Goal: Task Accomplishment & Management: Complete application form

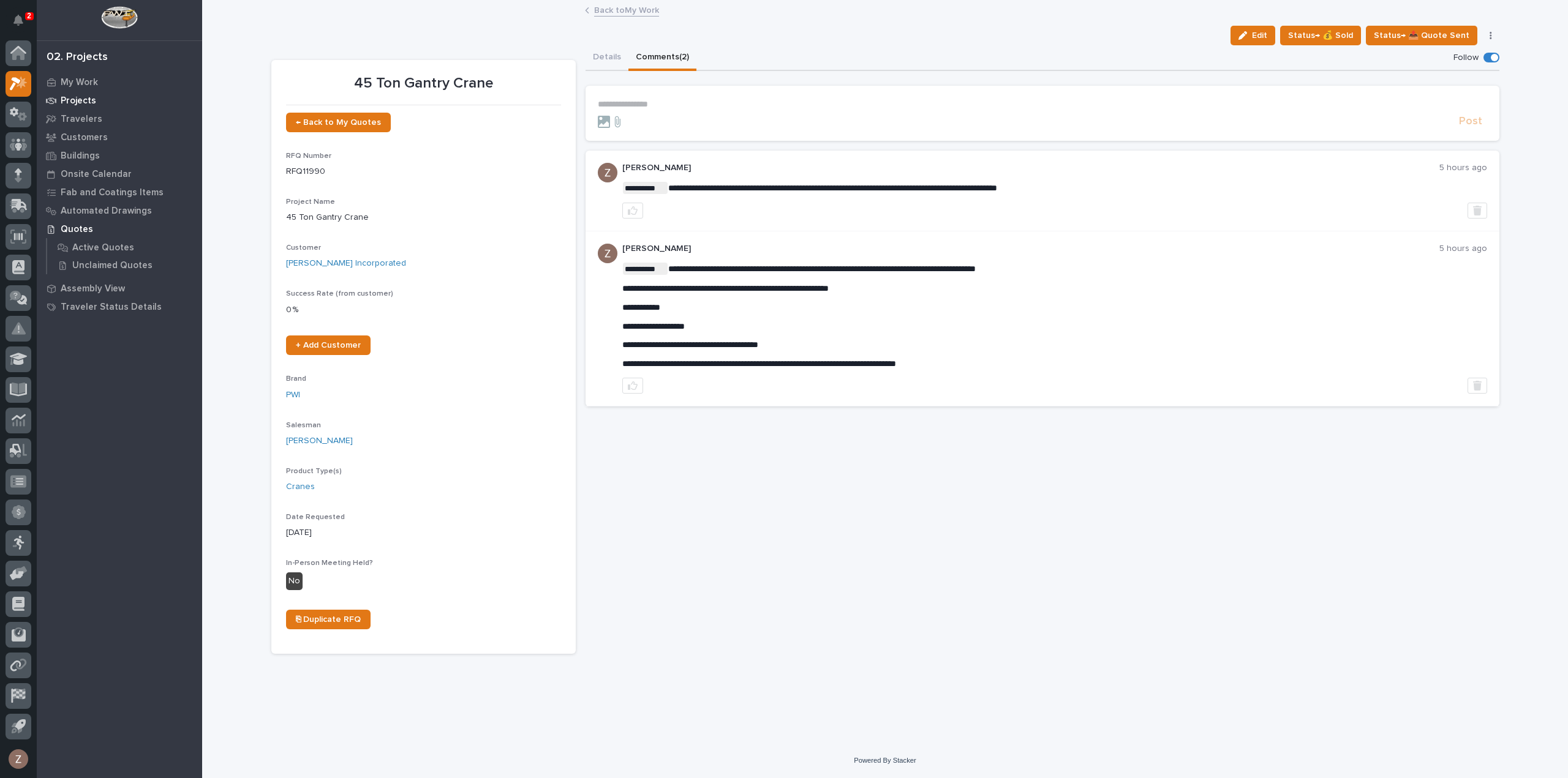
click at [80, 99] on p "Projects" at bounding box center [79, 101] width 36 height 11
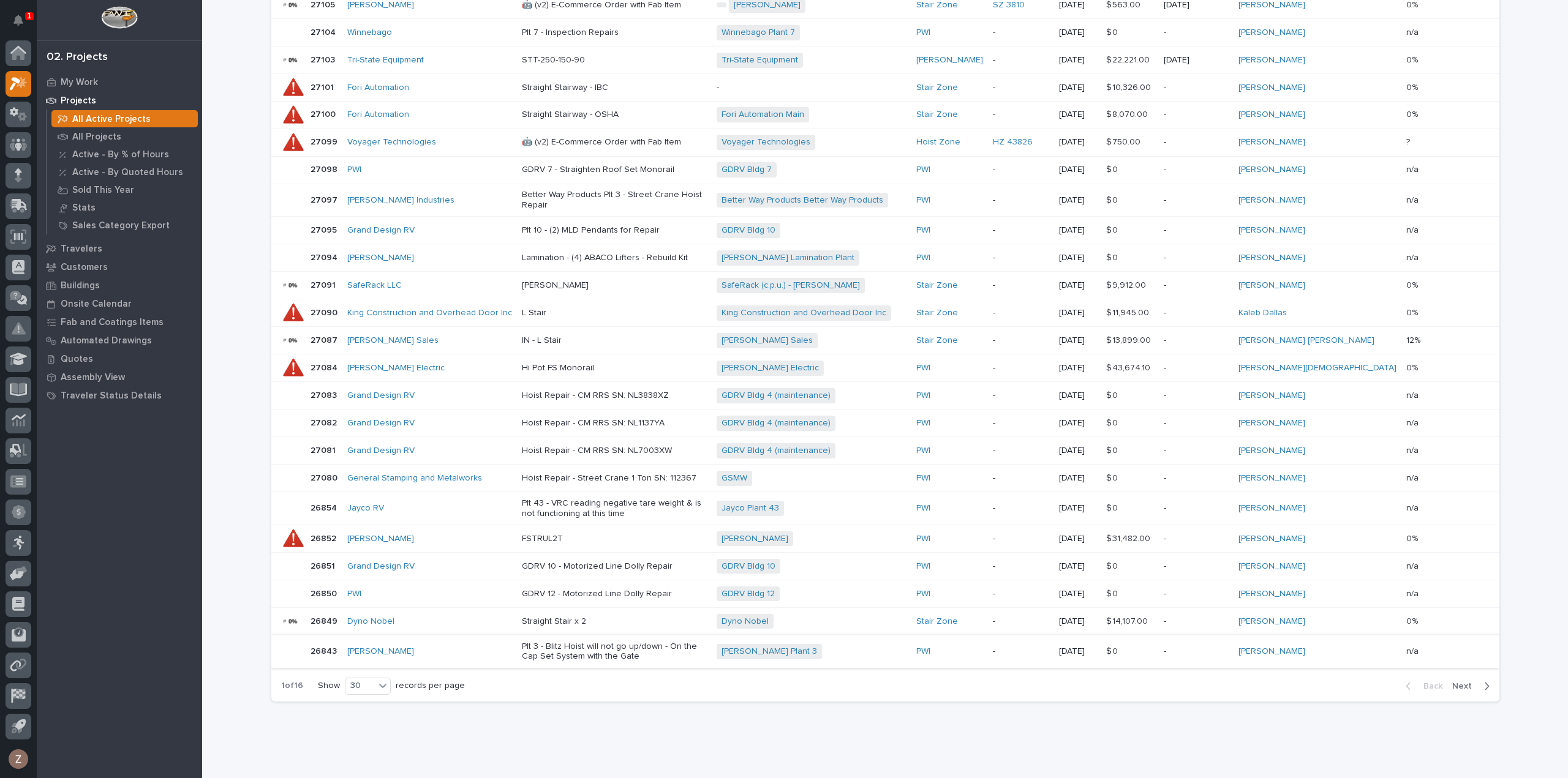
scroll to position [490, 0]
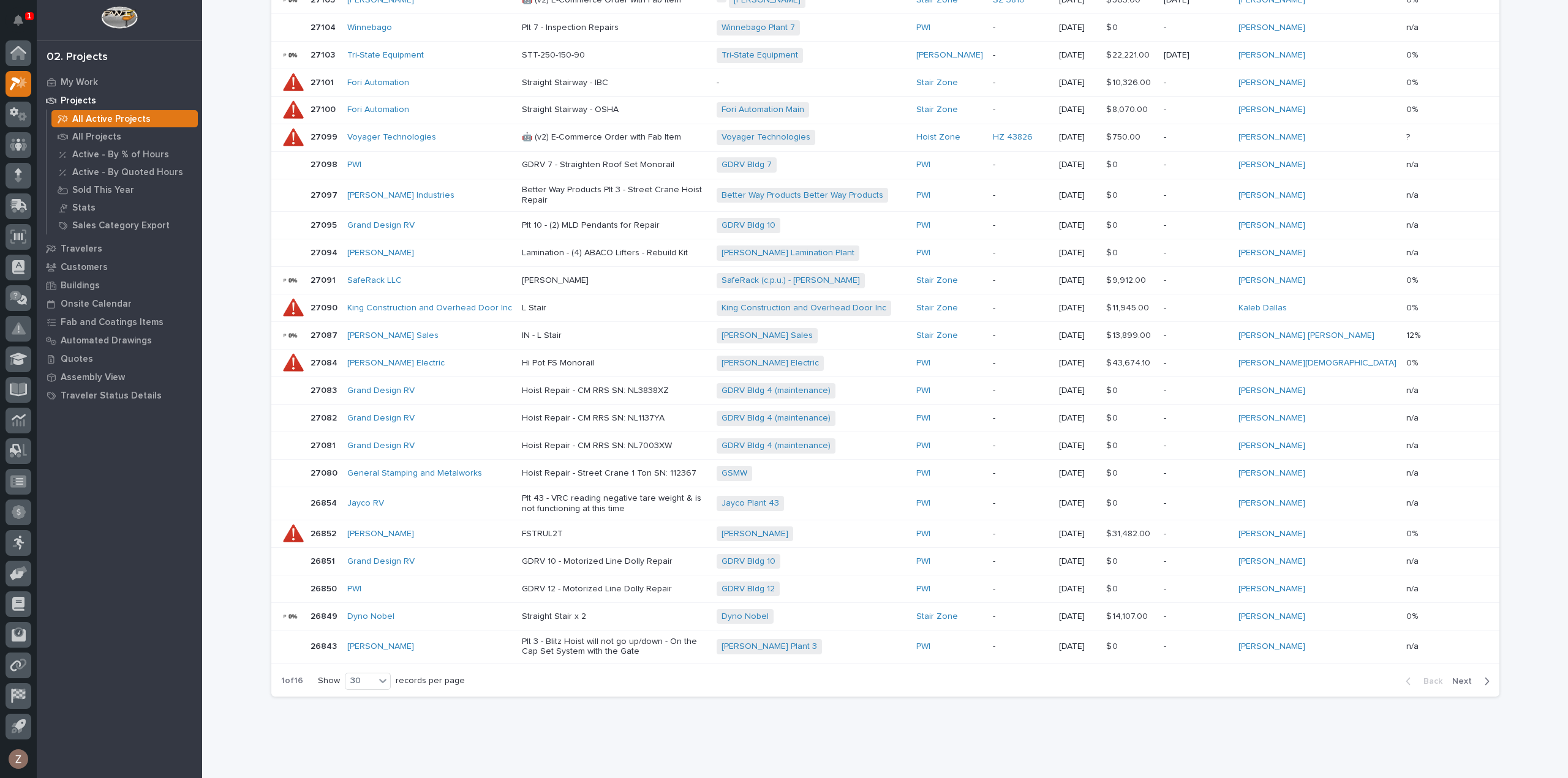
click at [1469, 676] on span "Next" at bounding box center [1465, 681] width 27 height 11
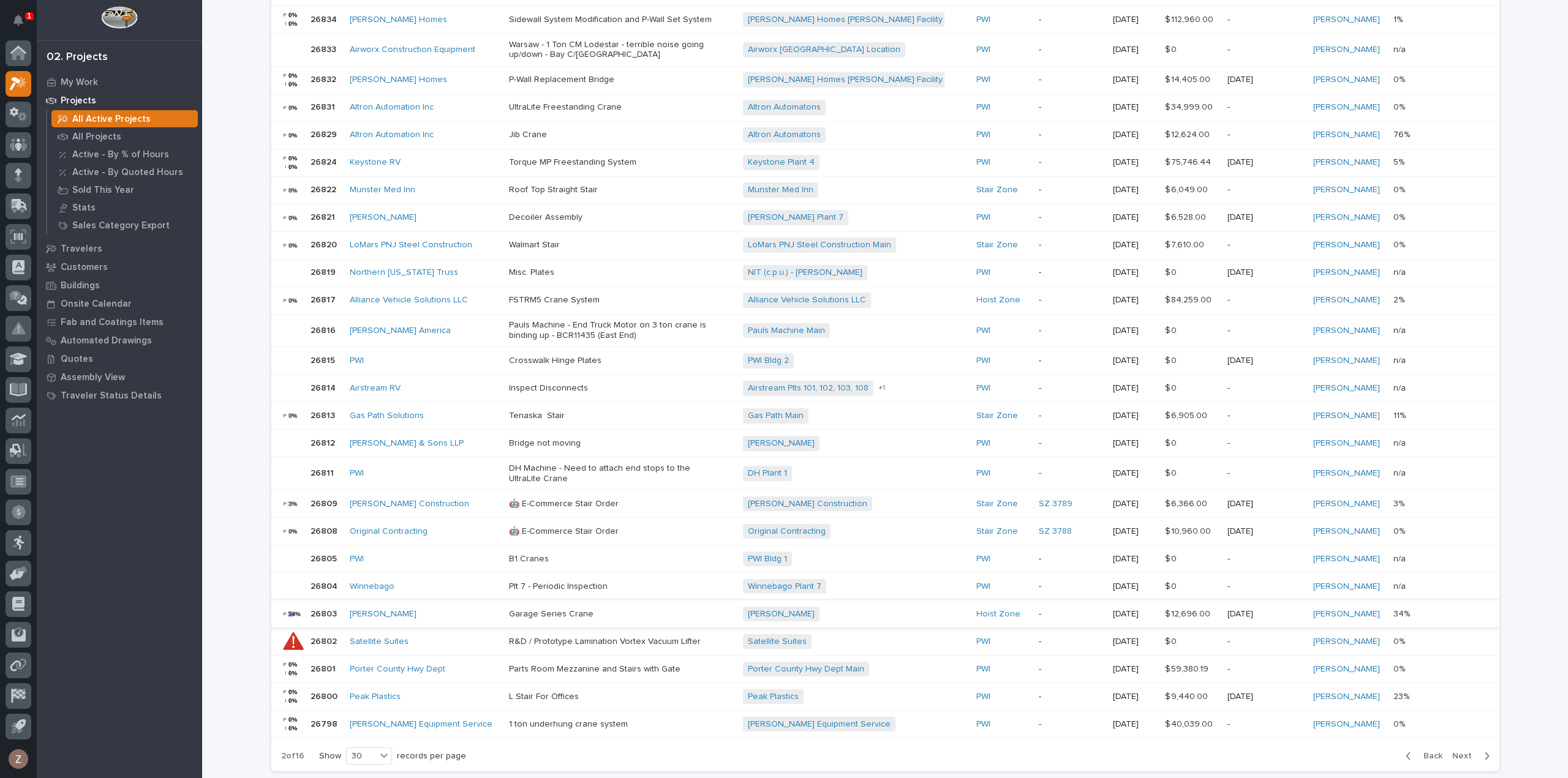
scroll to position [431, 0]
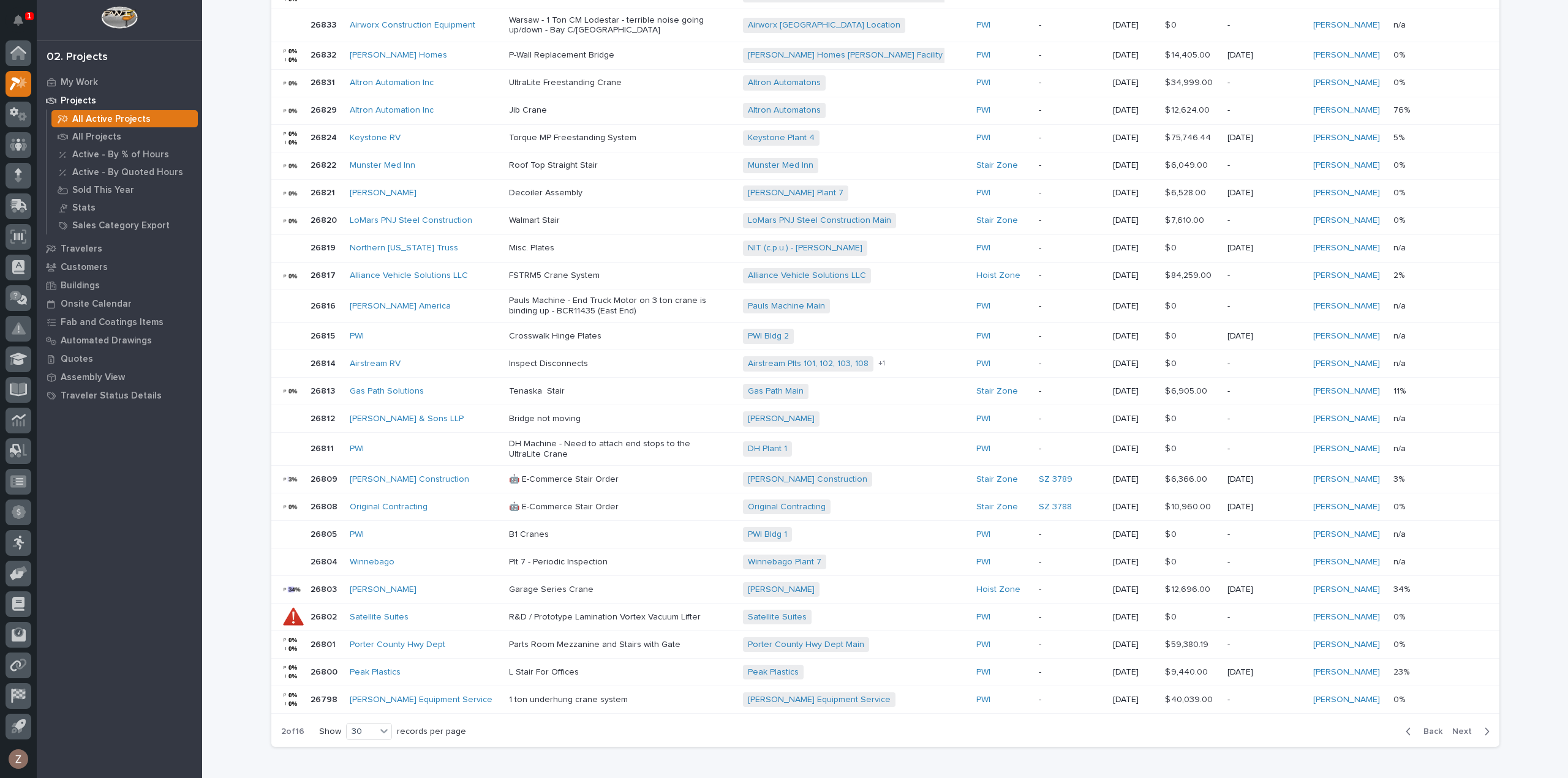
click at [1465, 726] on span "Next" at bounding box center [1465, 731] width 27 height 11
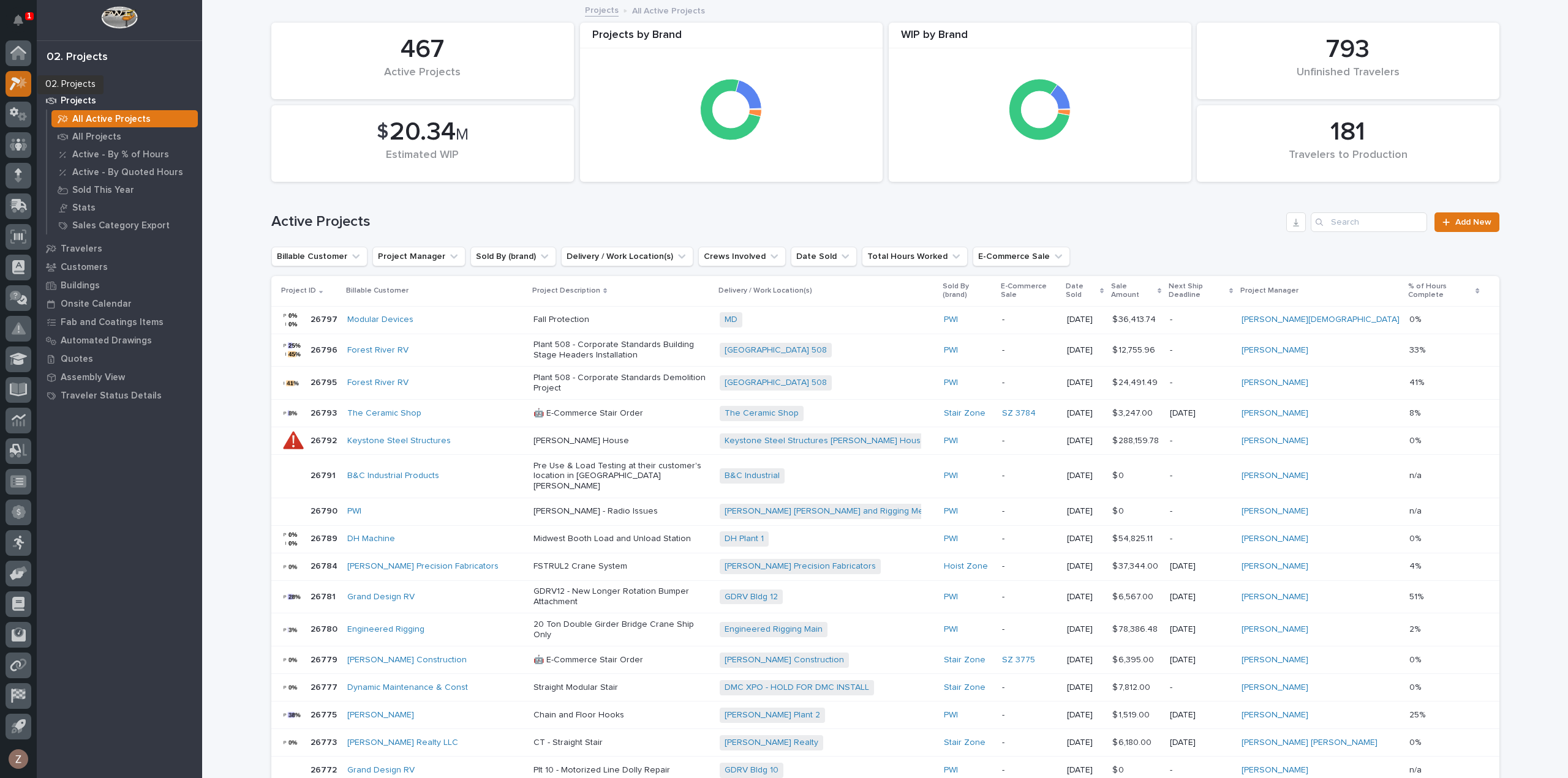
click at [16, 82] on icon at bounding box center [15, 84] width 11 height 13
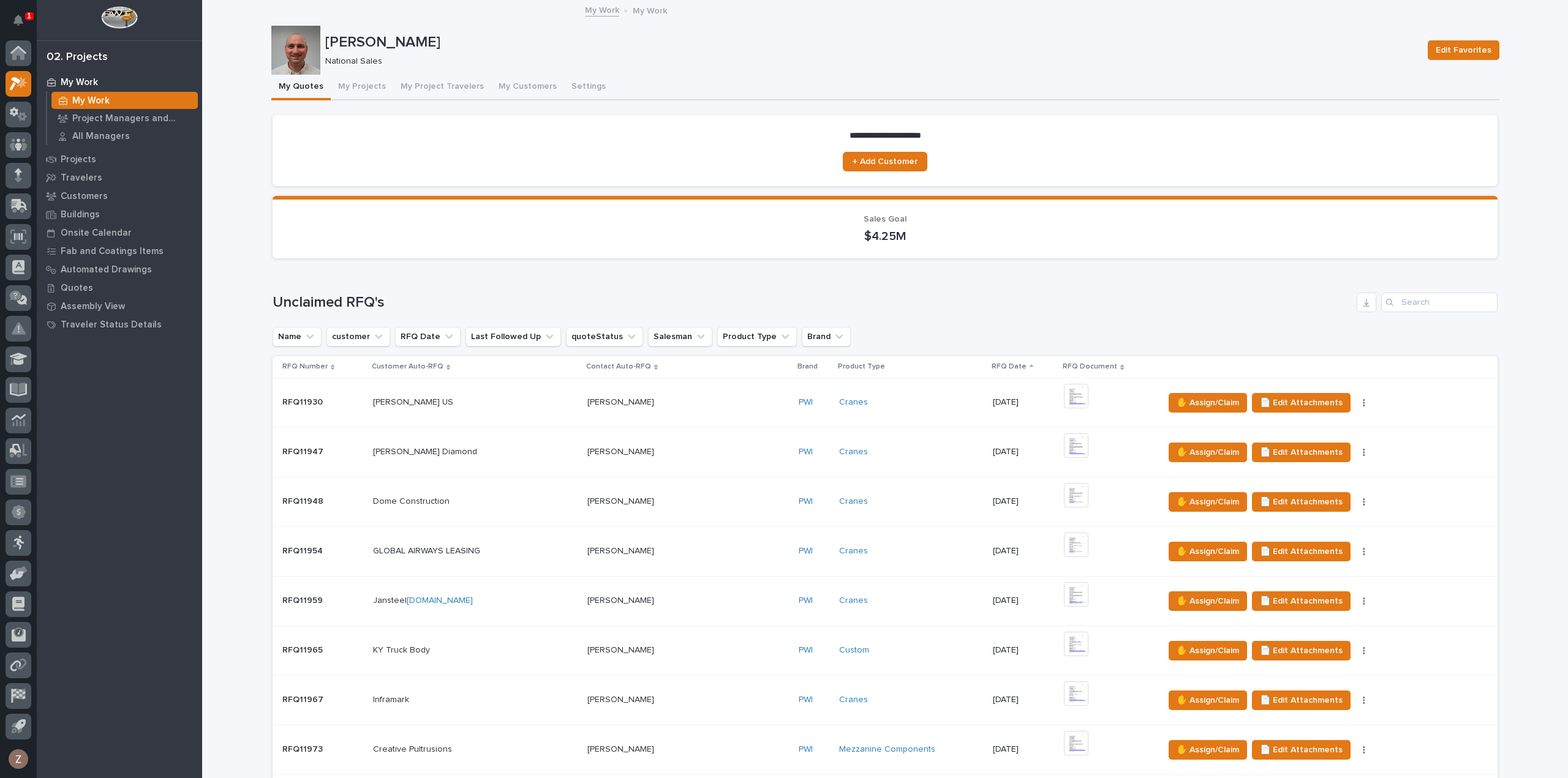
scroll to position [428, 0]
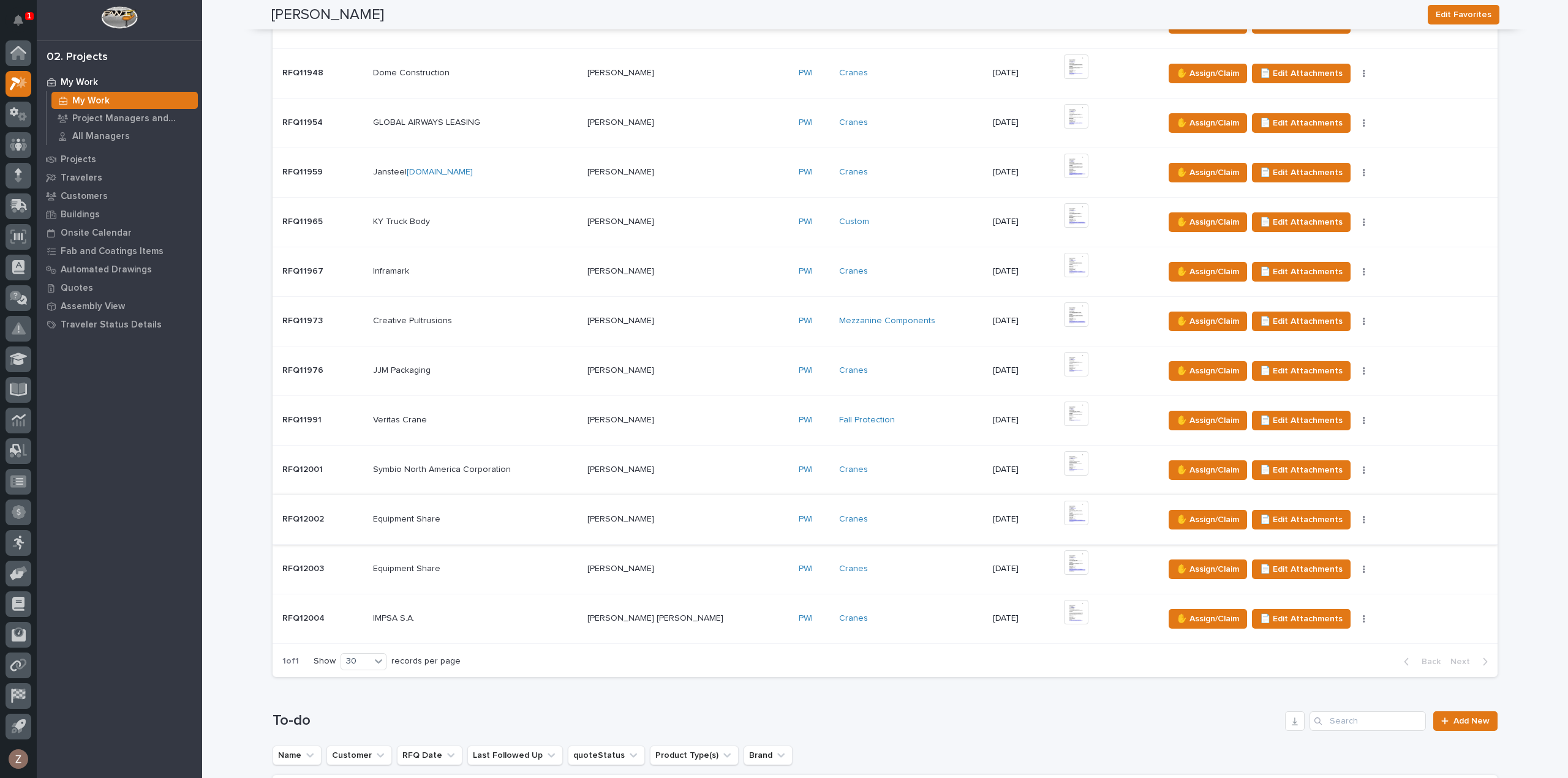
click at [1064, 511] on img at bounding box center [1076, 513] width 25 height 24
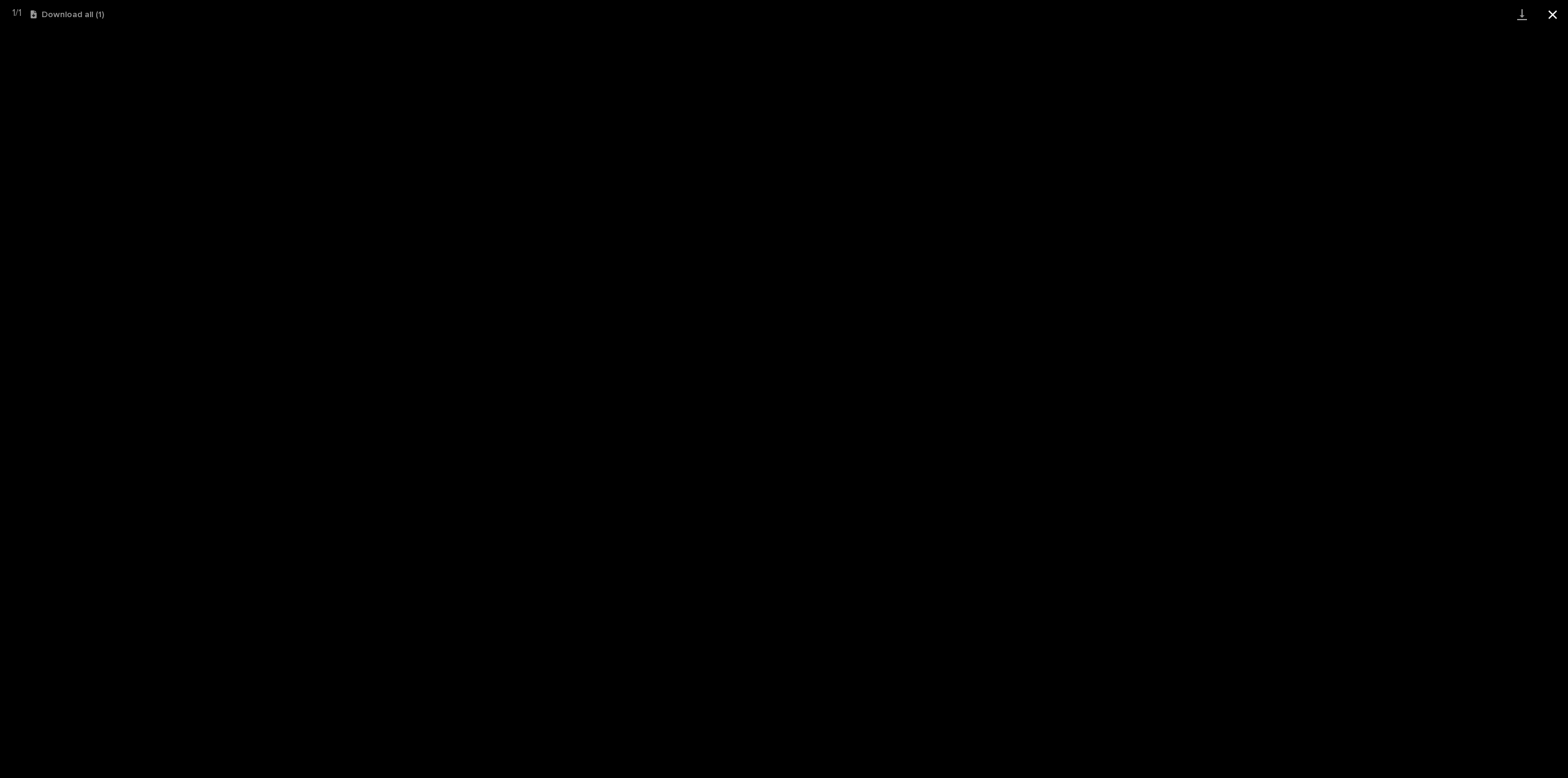
click at [1547, 12] on button "Close gallery" at bounding box center [1552, 14] width 30 height 29
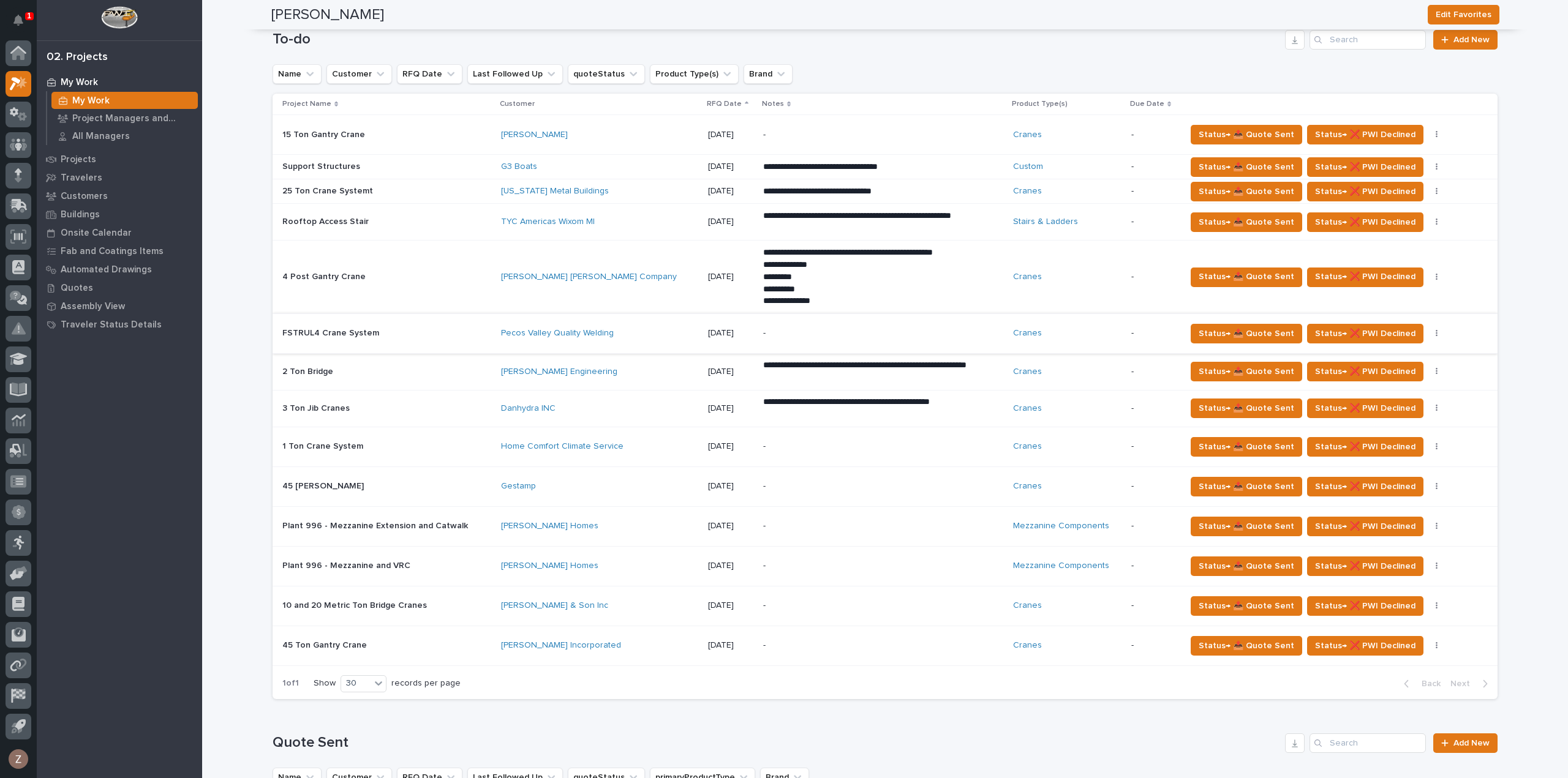
scroll to position [979, 0]
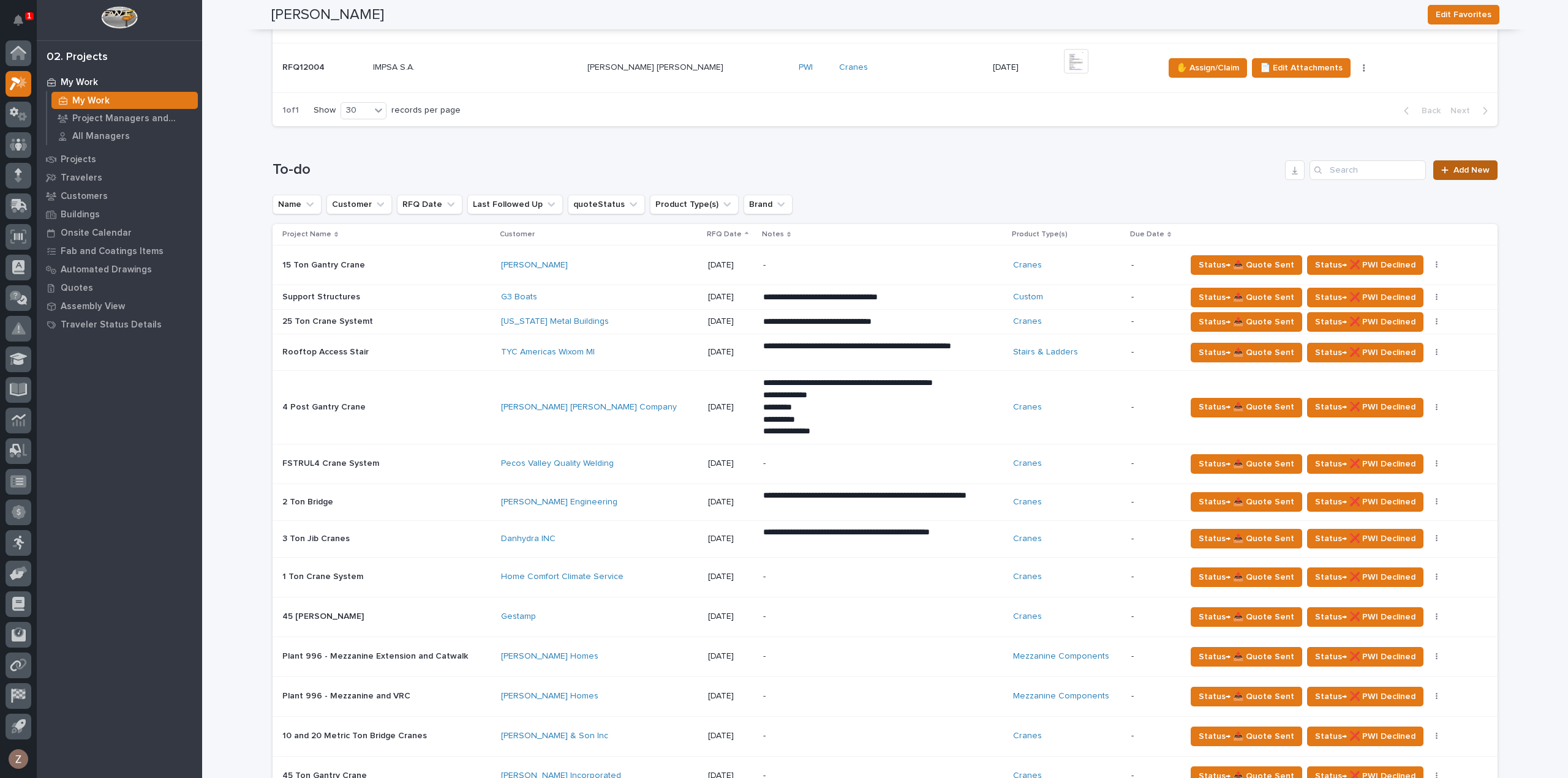
click at [1470, 166] on span "Add New" at bounding box center [1471, 170] width 36 height 9
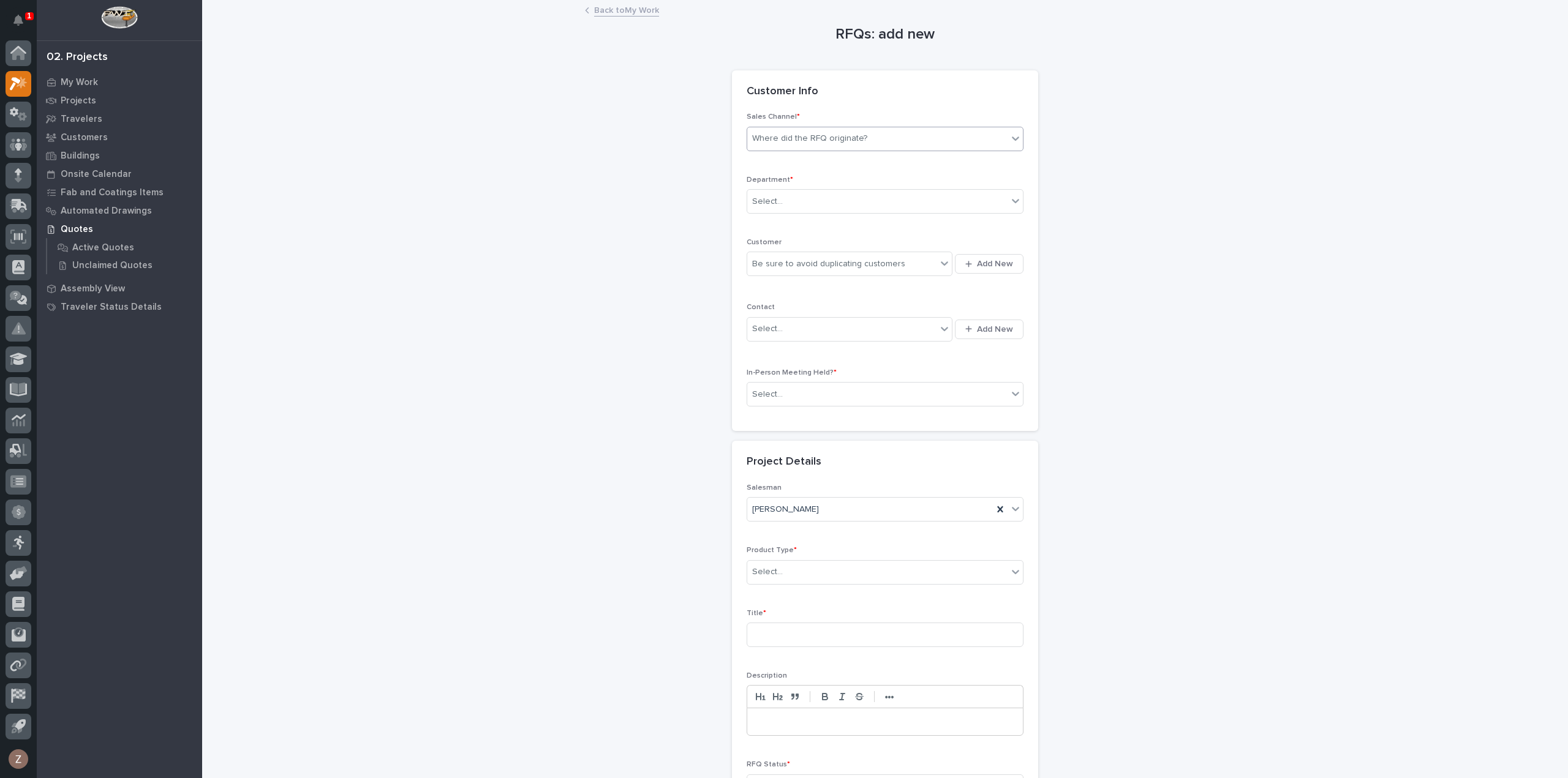
click at [813, 140] on div "Where did the RFQ originate?" at bounding box center [810, 138] width 115 height 13
click at [812, 178] on div "PWI" at bounding box center [879, 183] width 276 height 22
click at [810, 196] on div "Select..." at bounding box center [877, 201] width 260 height 20
click at [816, 220] on div "National Sales" at bounding box center [879, 223] width 276 height 22
click at [983, 258] on span "Add New" at bounding box center [995, 264] width 36 height 11
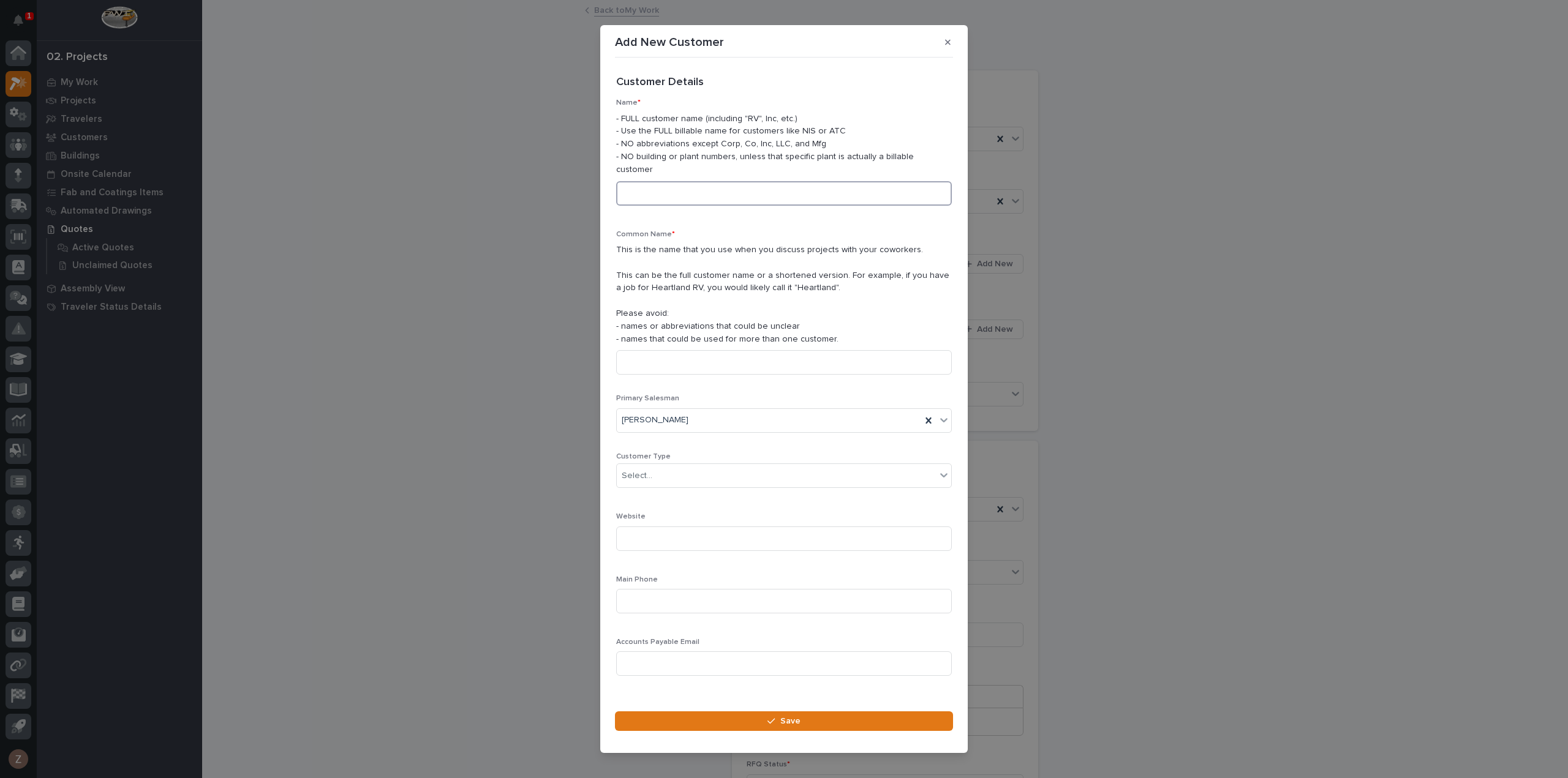
drag, startPoint x: 703, startPoint y: 184, endPoint x: 697, endPoint y: 180, distance: 7.2
click at [703, 184] on input at bounding box center [784, 193] width 336 height 24
type input "R"
type input "Procon Engineering"
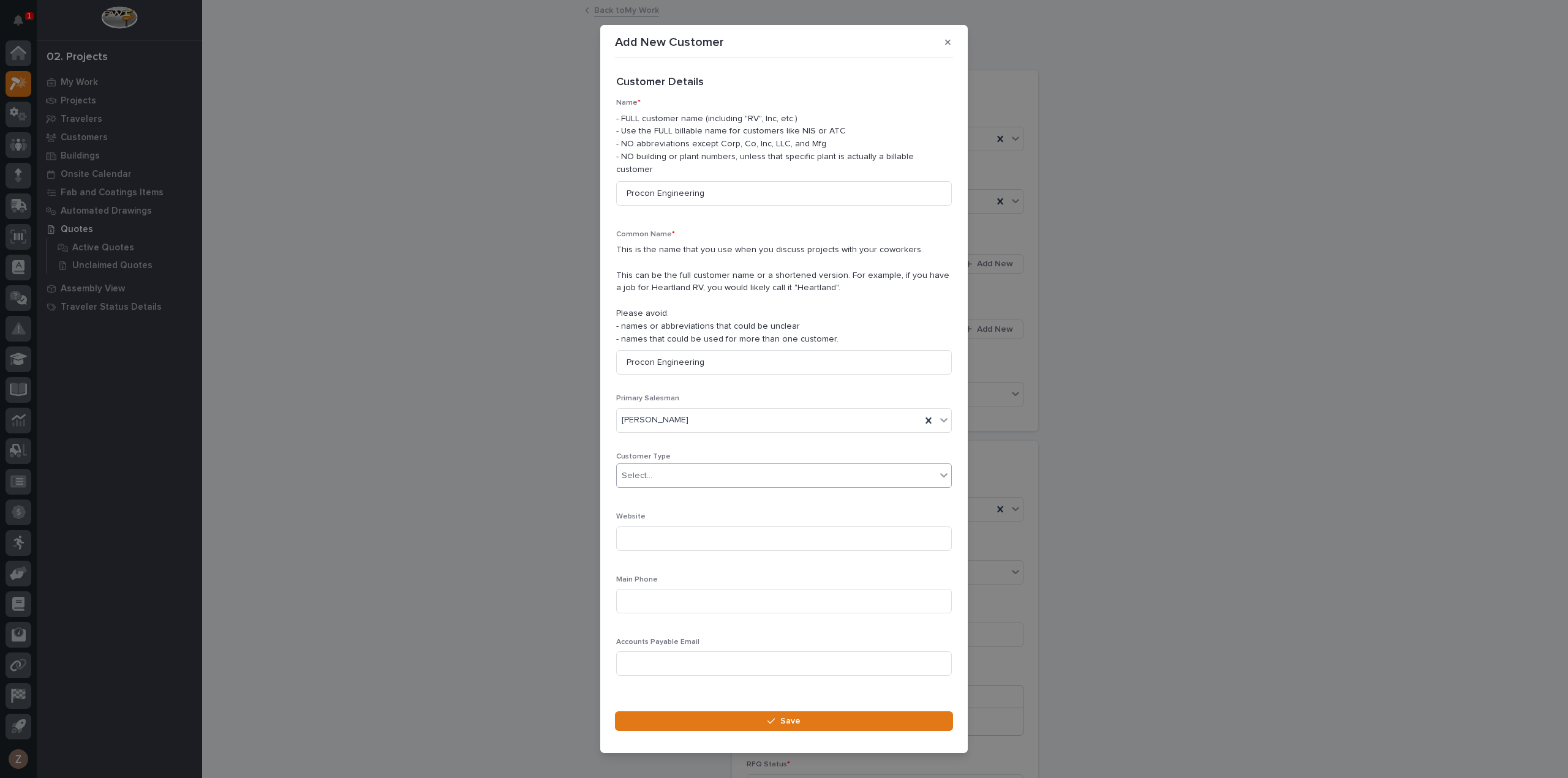
click at [725, 468] on div "Select..." at bounding box center [776, 476] width 319 height 20
click at [704, 529] on div "General Contractor" at bounding box center [779, 535] width 325 height 22
click at [718, 718] on button "Save" at bounding box center [784, 721] width 338 height 19
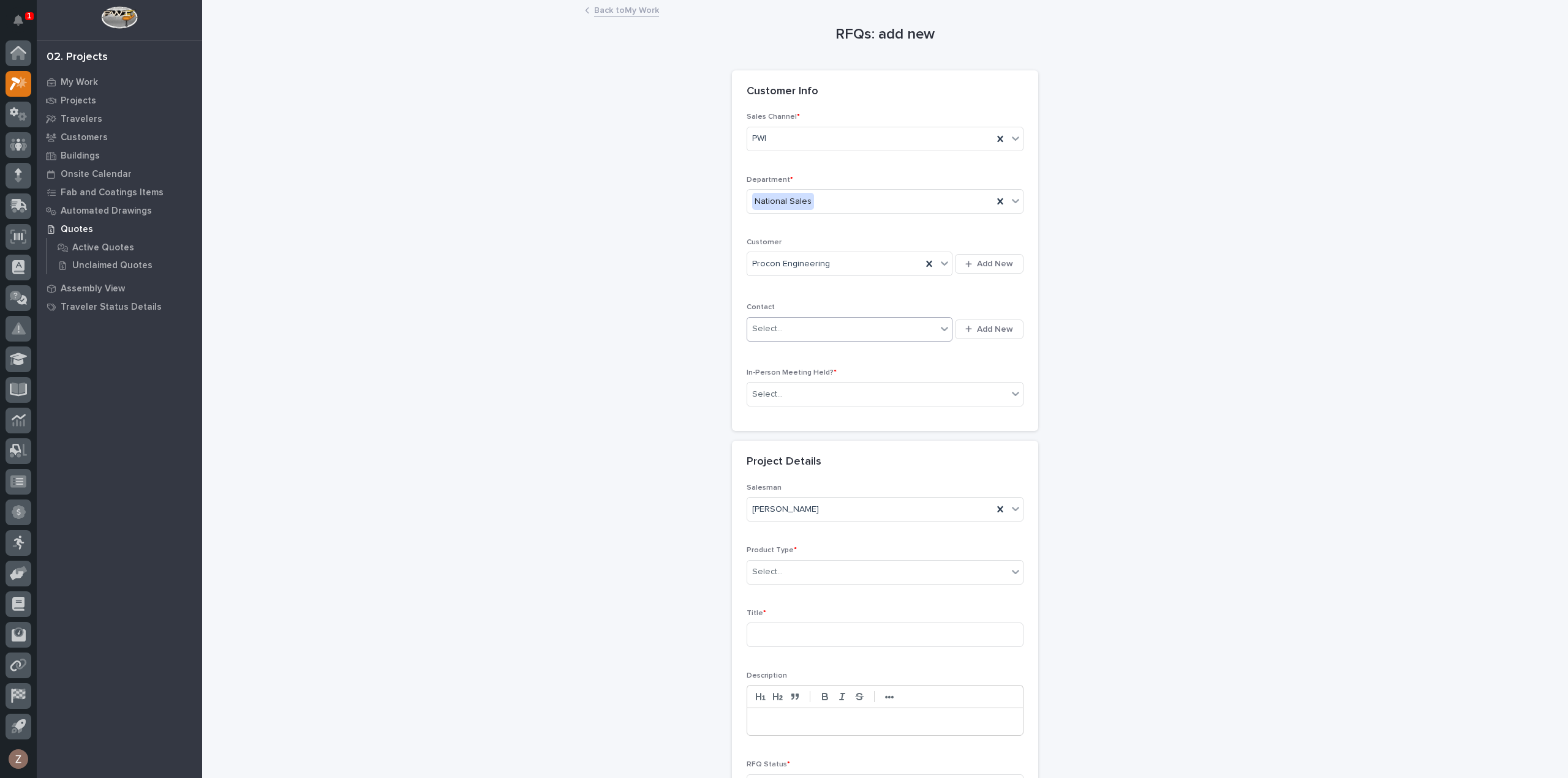
click at [789, 328] on div "Select..." at bounding box center [842, 329] width 189 height 20
click at [1151, 413] on div "RFQs: add new Loading... Saving… Loading... Saving… Loading... Saving… Customer…" at bounding box center [885, 427] width 1228 height 851
click at [774, 385] on div "Select..." at bounding box center [877, 394] width 260 height 20
click at [770, 433] on div "No" at bounding box center [879, 437] width 276 height 22
click at [797, 575] on div "Select..." at bounding box center [877, 572] width 260 height 20
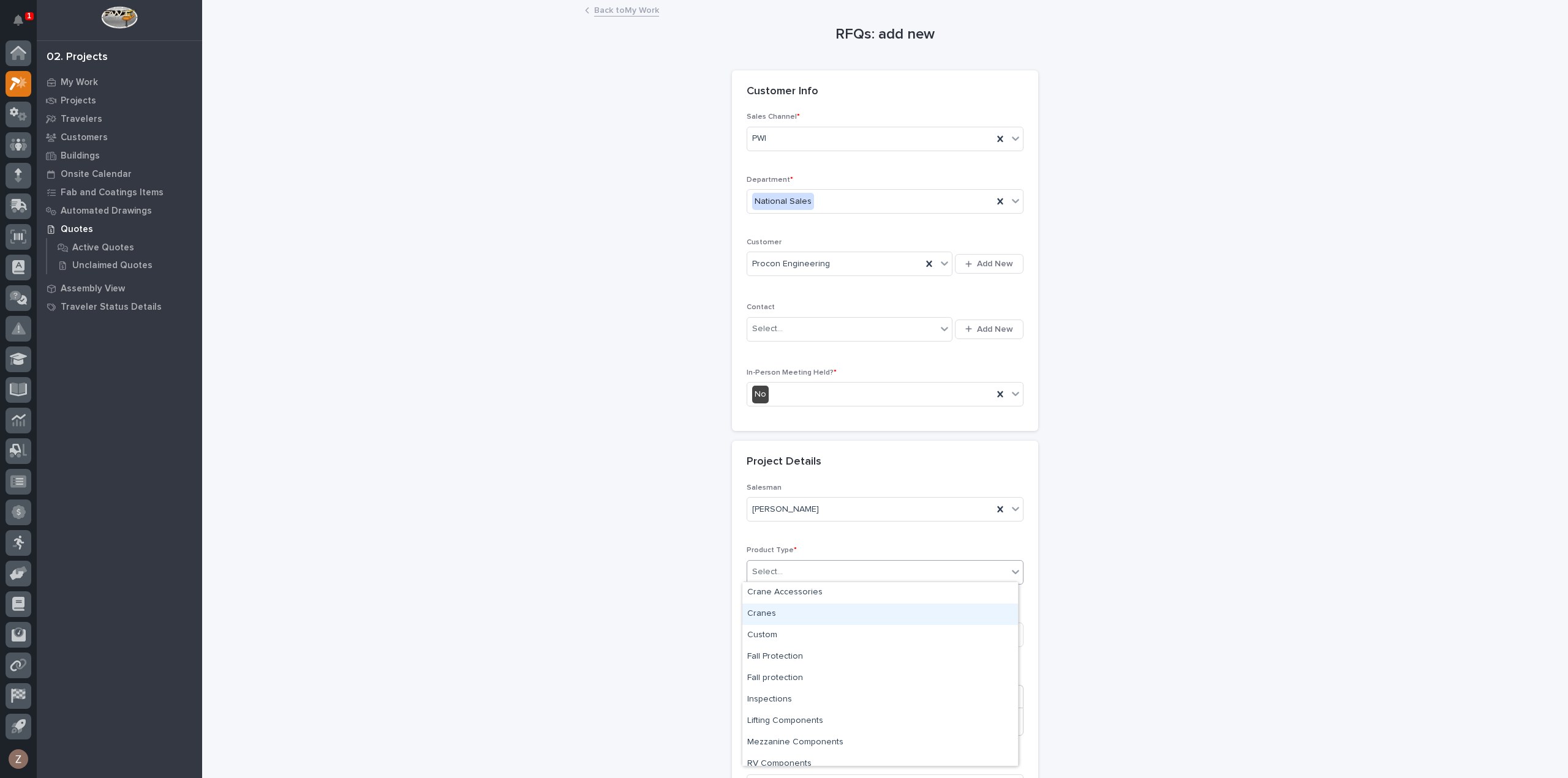
click at [798, 609] on div "Cranes" at bounding box center [879, 614] width 276 height 22
click at [797, 638] on input at bounding box center [885, 635] width 277 height 24
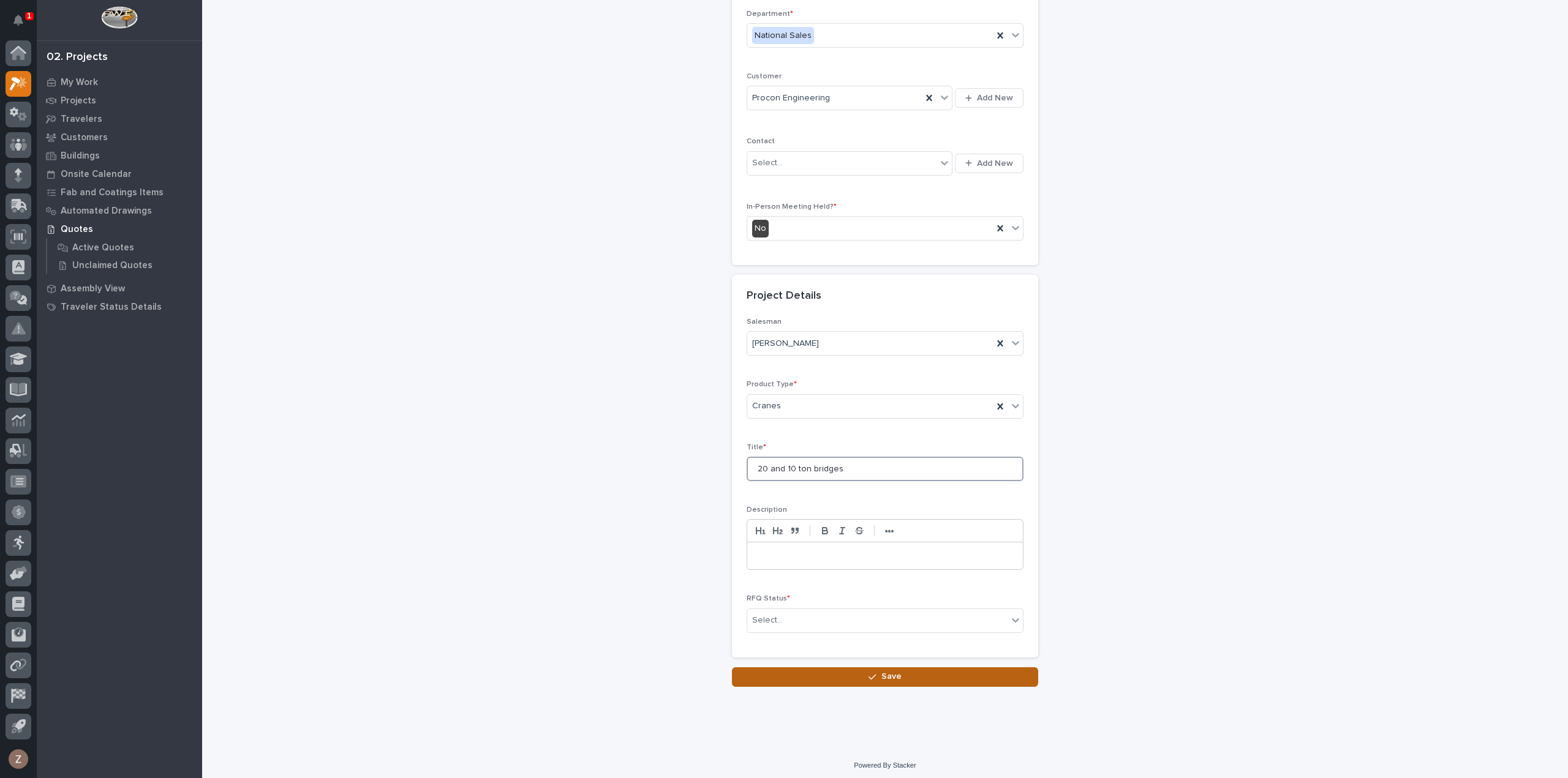
type input "20 and 10 ton bridges"
click at [809, 667] on button "Save" at bounding box center [885, 677] width 306 height 19
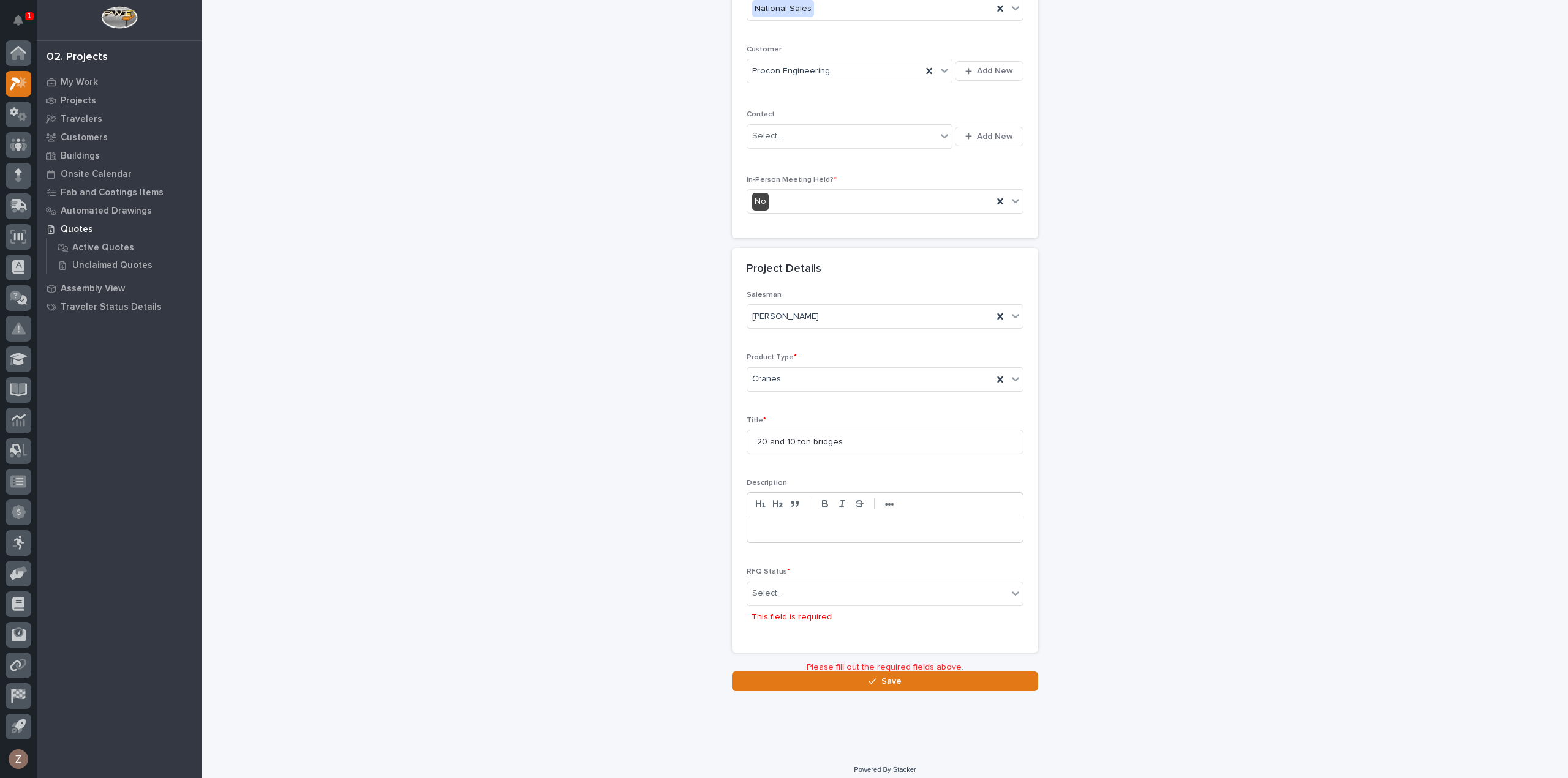
scroll to position [197, 0]
click at [798, 589] on div "Select..." at bounding box center [877, 589] width 260 height 20
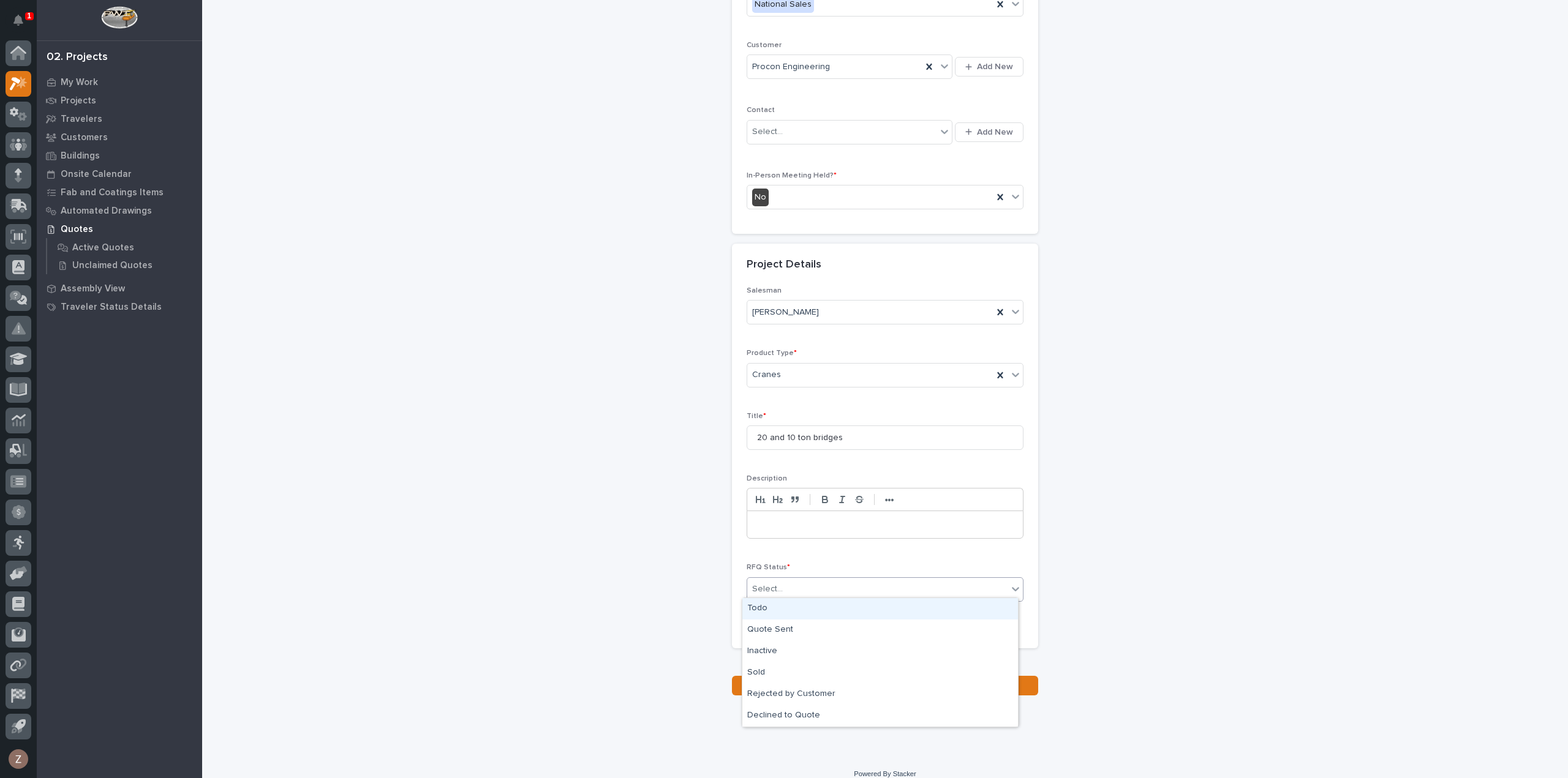
drag, startPoint x: 794, startPoint y: 601, endPoint x: 801, endPoint y: 609, distance: 10.6
click at [794, 601] on div "Todo" at bounding box center [879, 609] width 276 height 22
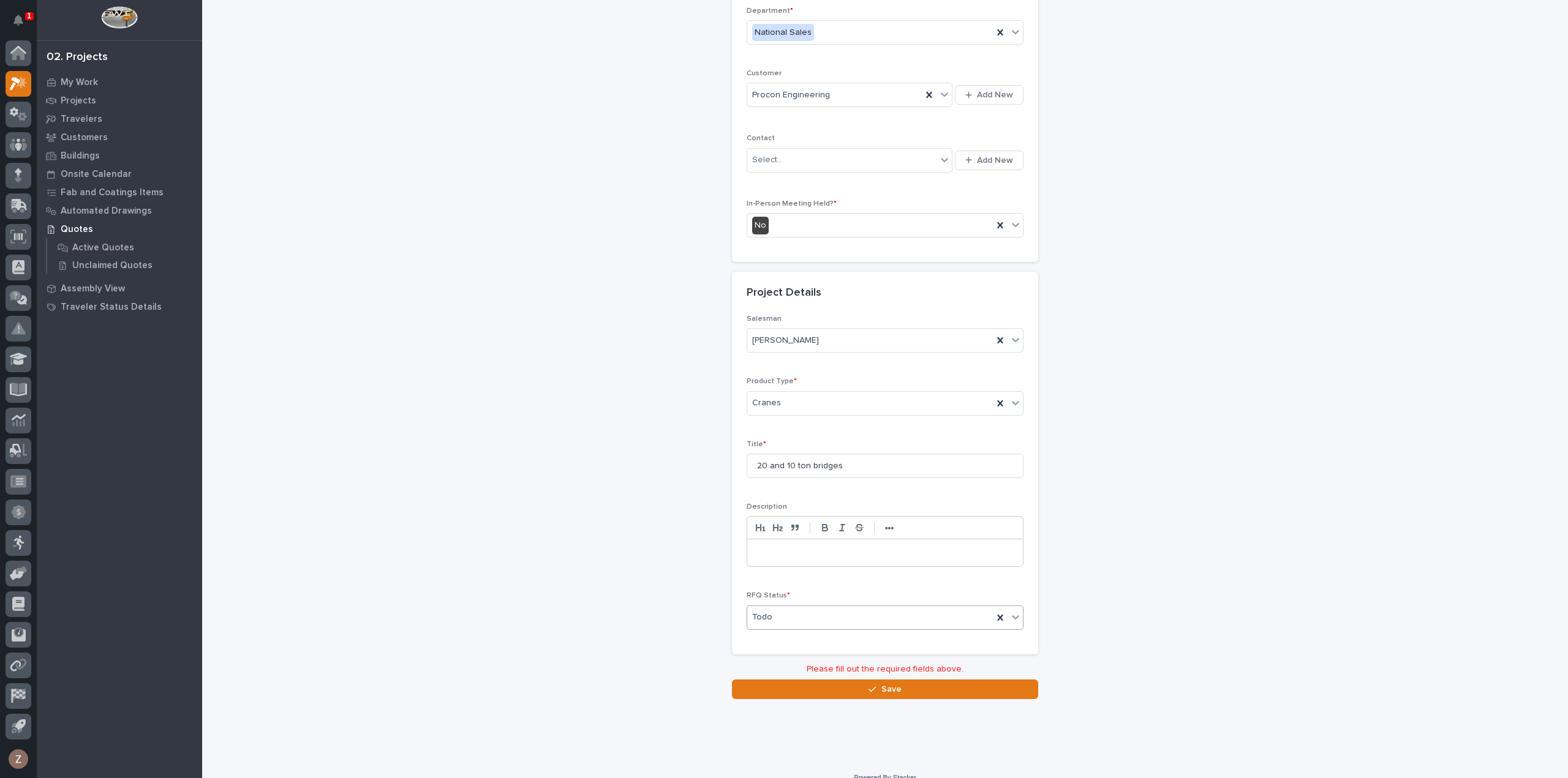
scroll to position [166, 0]
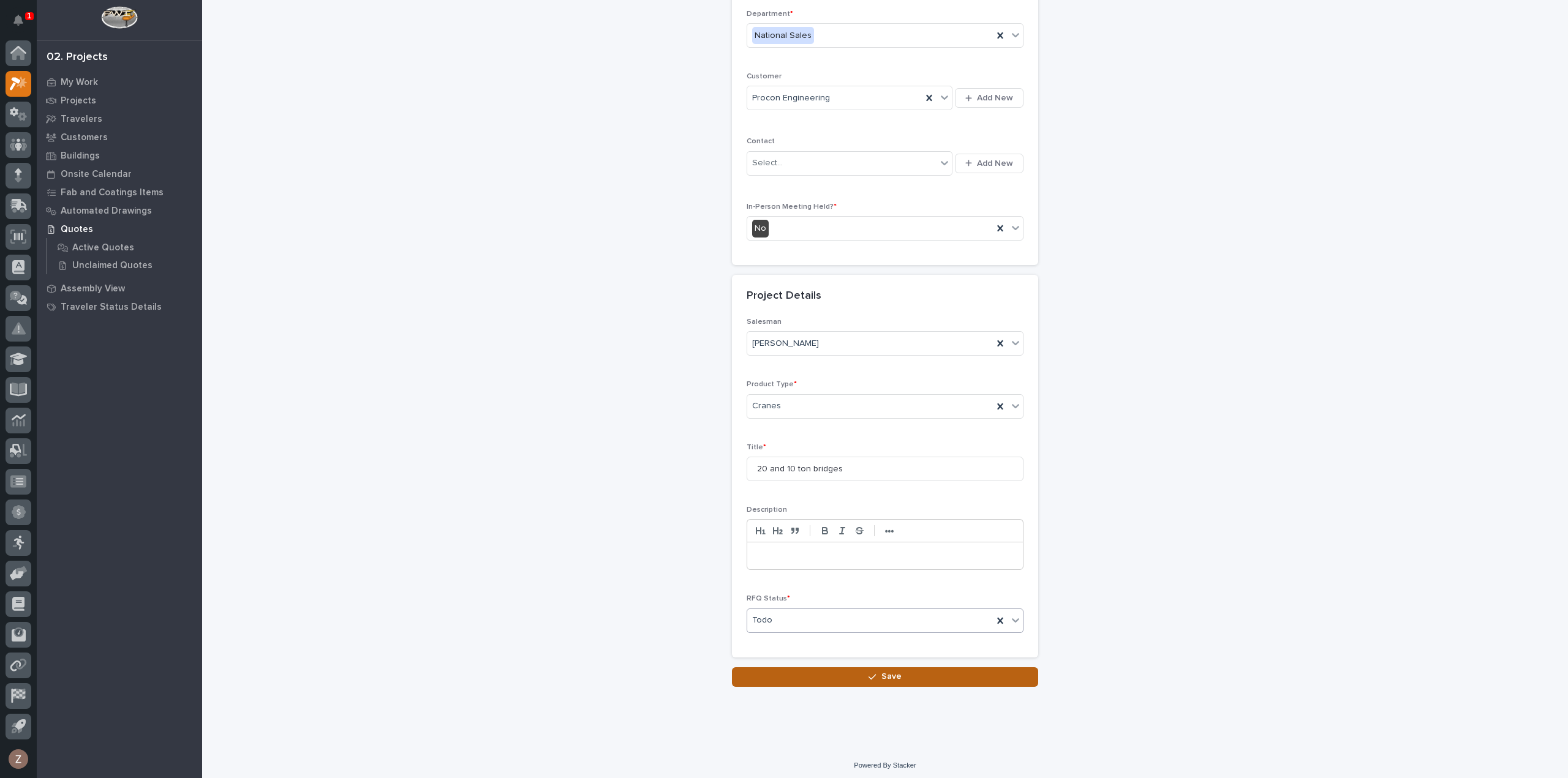
click at [843, 679] on button "Save" at bounding box center [885, 677] width 306 height 19
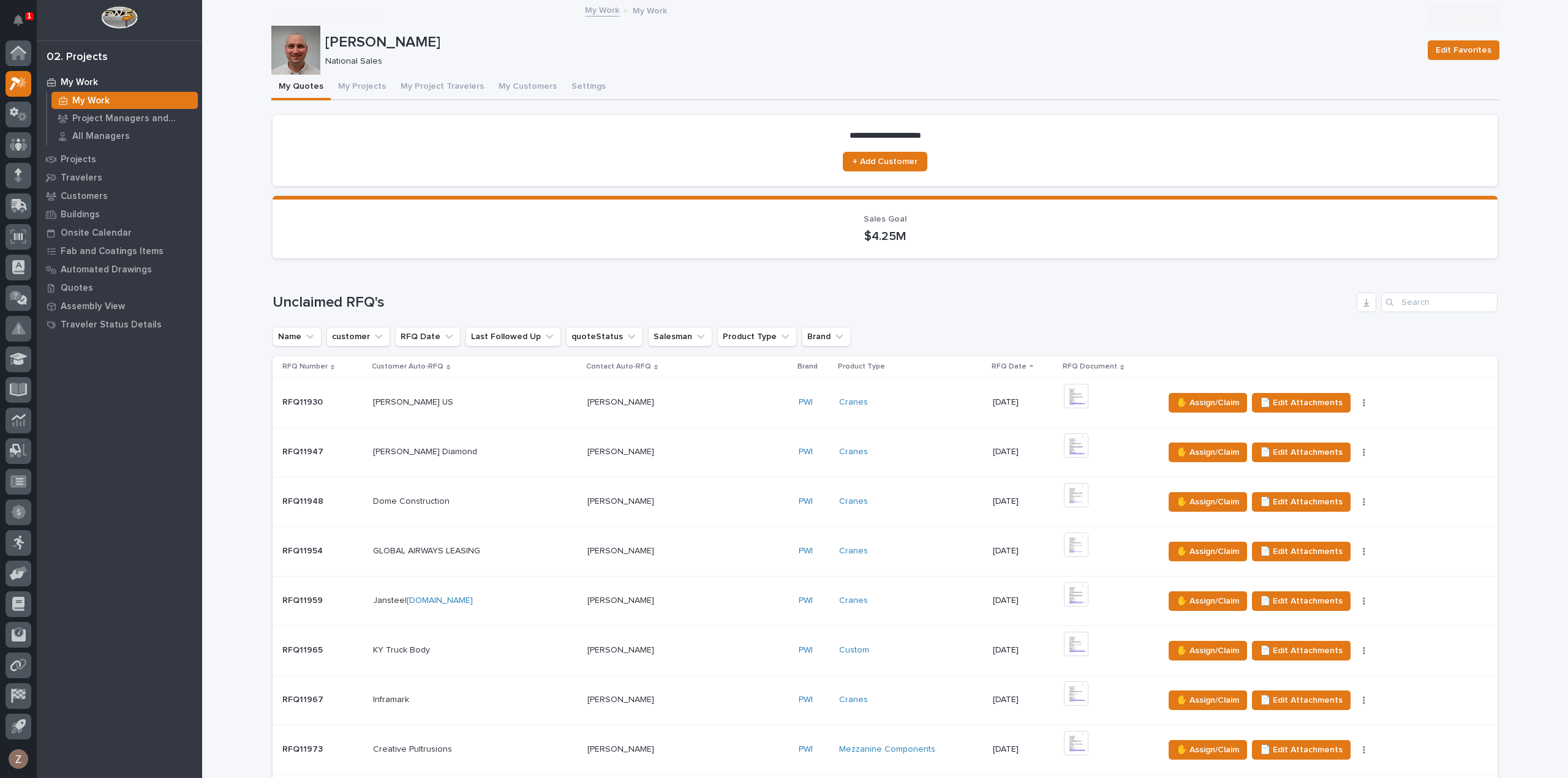
scroll to position [796, 0]
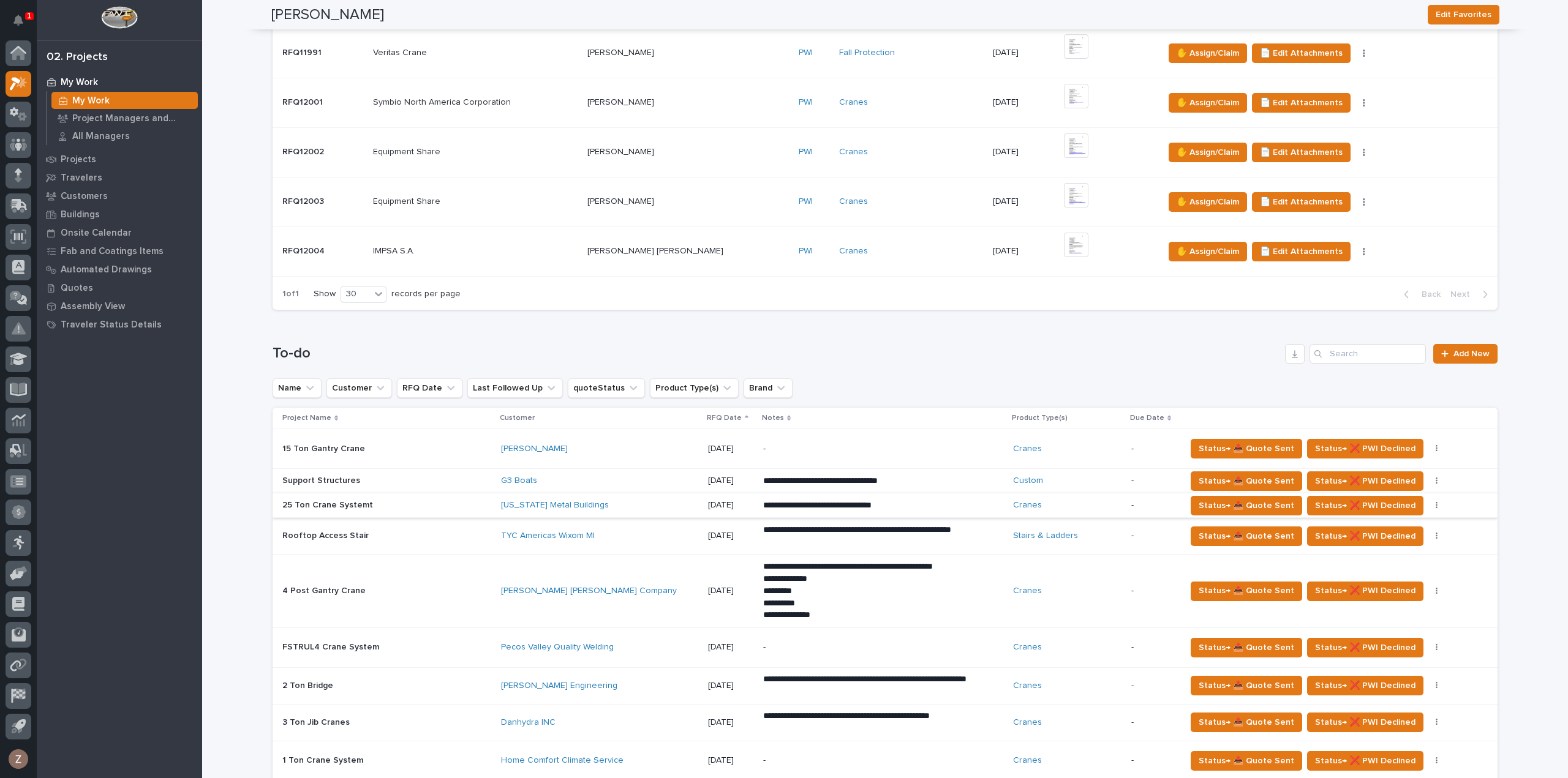
click at [1428, 504] on button "button" at bounding box center [1437, 506] width 17 height 9
click at [1382, 527] on span "Status→ ⏳ Inactive" at bounding box center [1370, 529] width 75 height 15
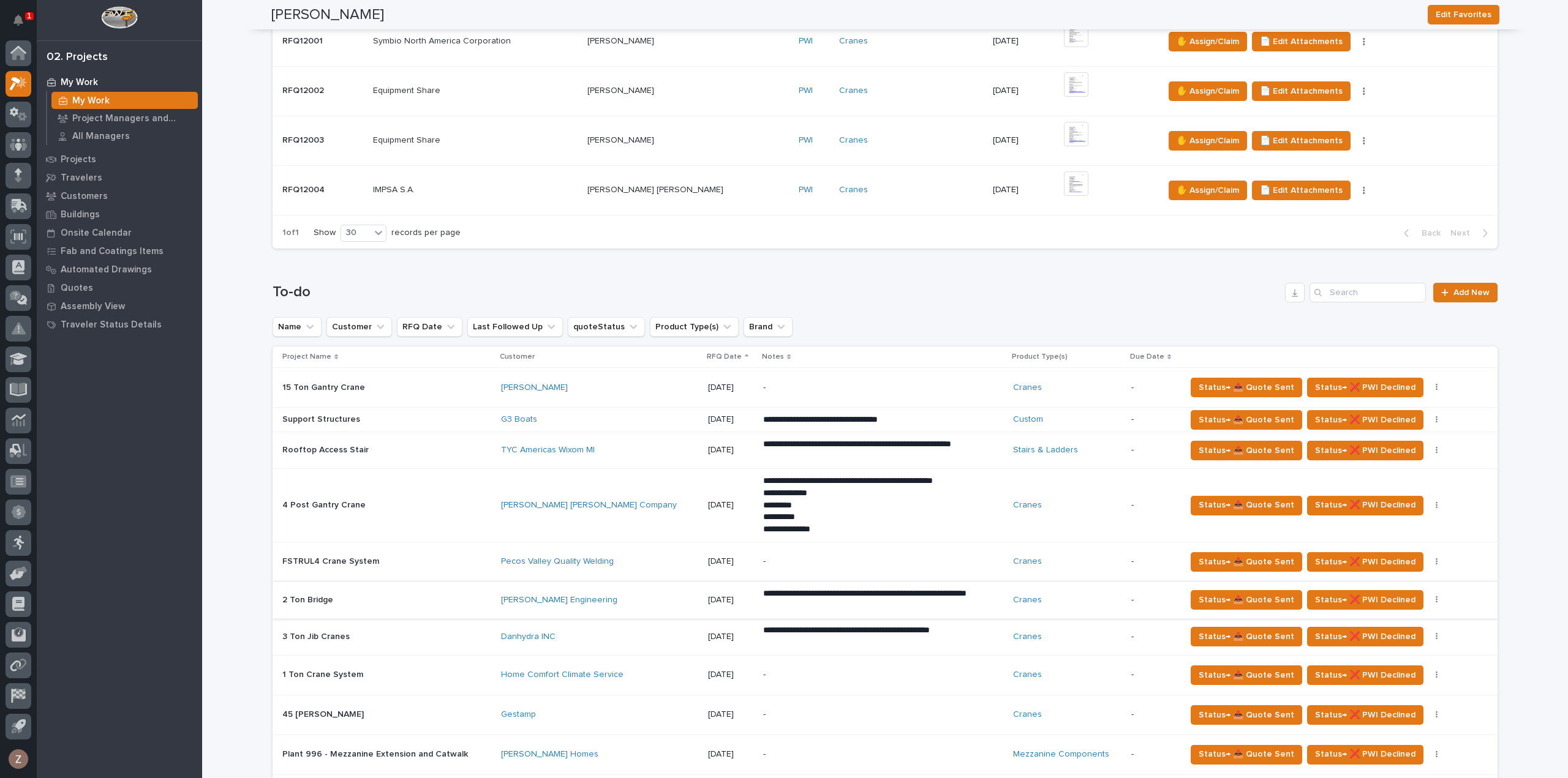
scroll to position [918, 0]
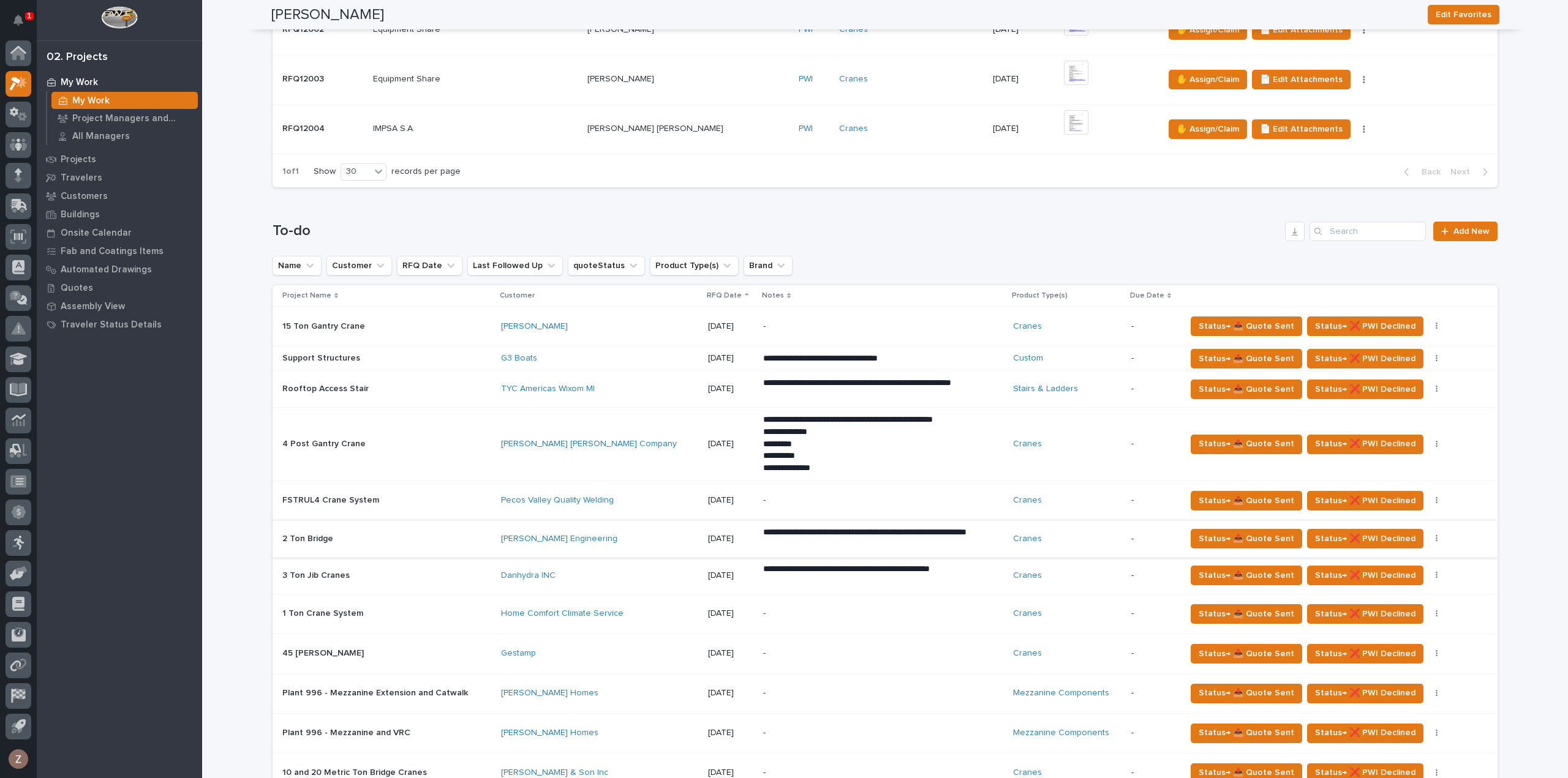
click at [764, 612] on p "-" at bounding box center [871, 614] width 215 height 10
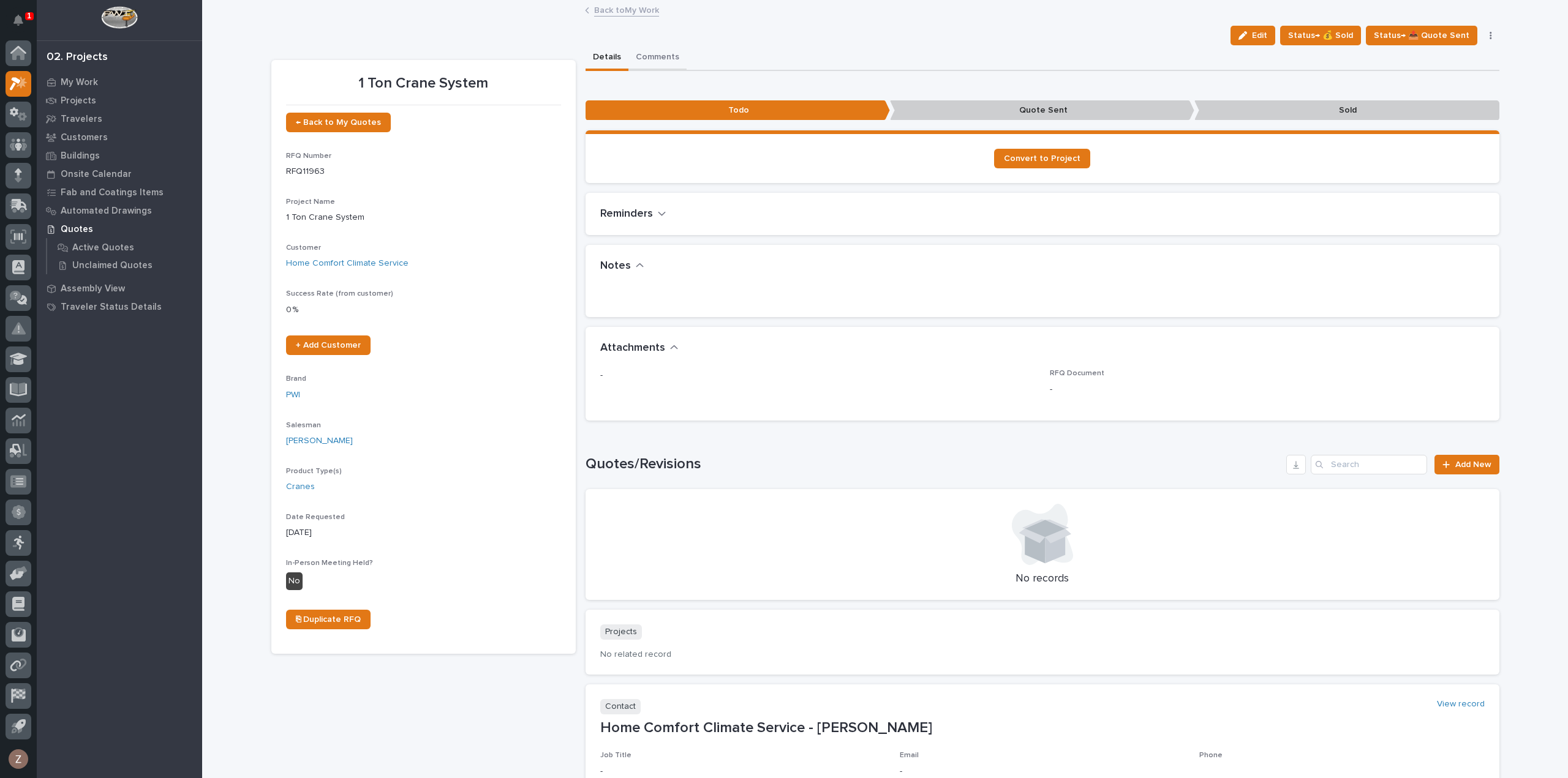
click at [647, 56] on button "Comments" at bounding box center [657, 58] width 58 height 26
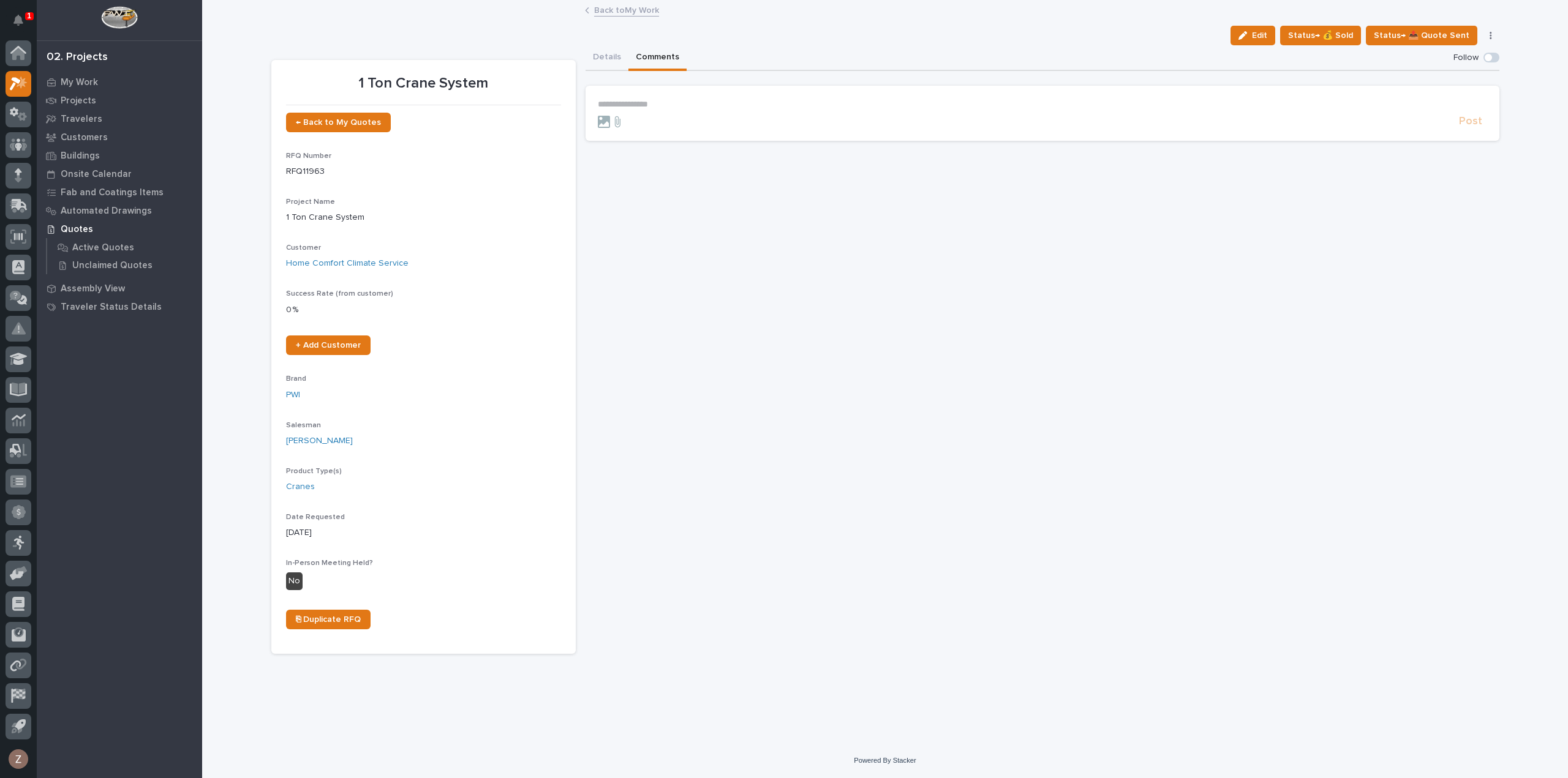
click at [660, 101] on p "**********" at bounding box center [1042, 105] width 889 height 10
click at [605, 120] on icon at bounding box center [604, 122] width 12 height 12
click at [598, 116] on input "file" at bounding box center [598, 116] width 0 height 0
click at [621, 126] on icon at bounding box center [617, 122] width 15 height 12
click at [610, 116] on input "file" at bounding box center [610, 116] width 0 height 0
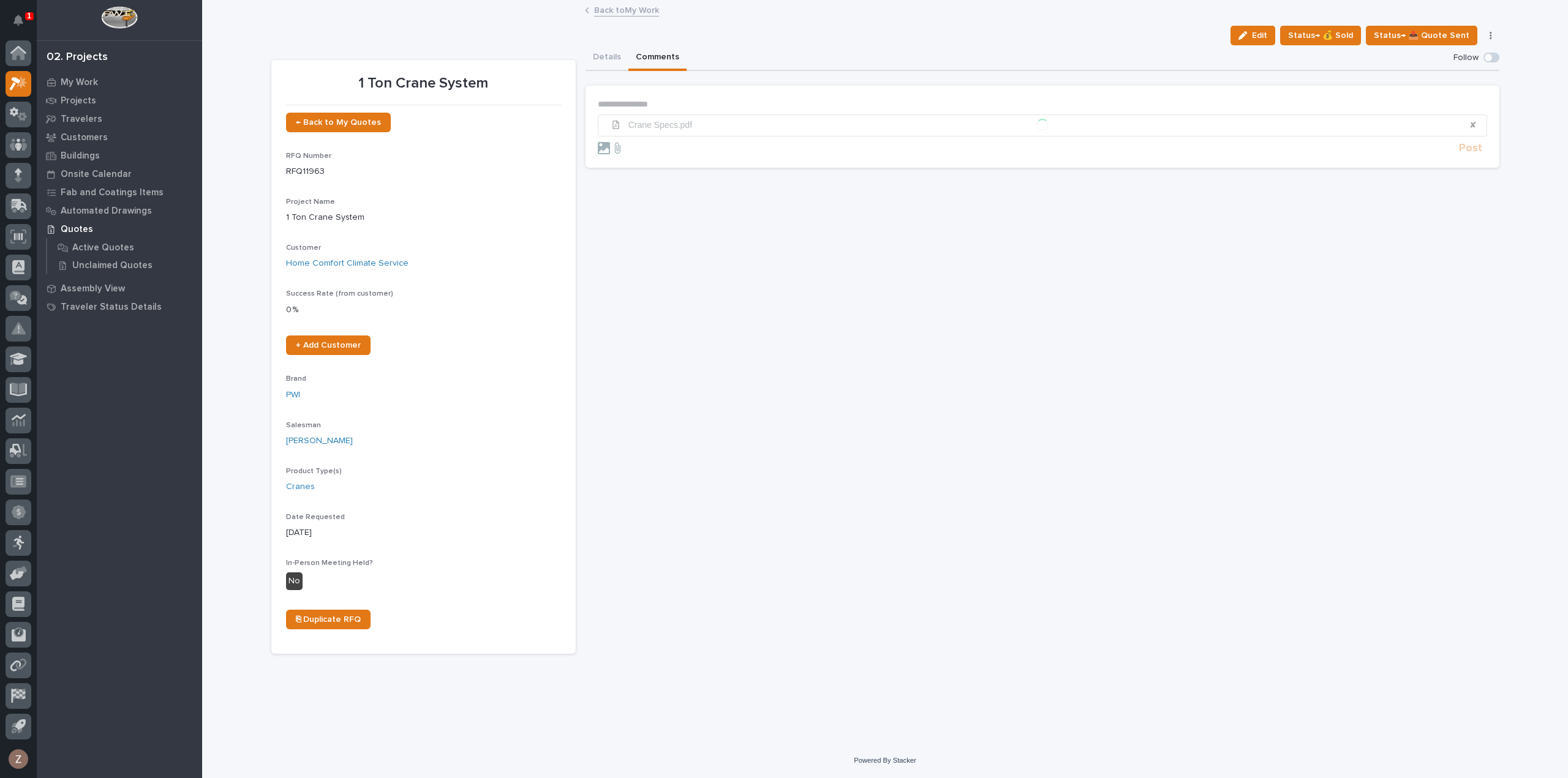
click at [643, 105] on p "**********" at bounding box center [1042, 105] width 889 height 10
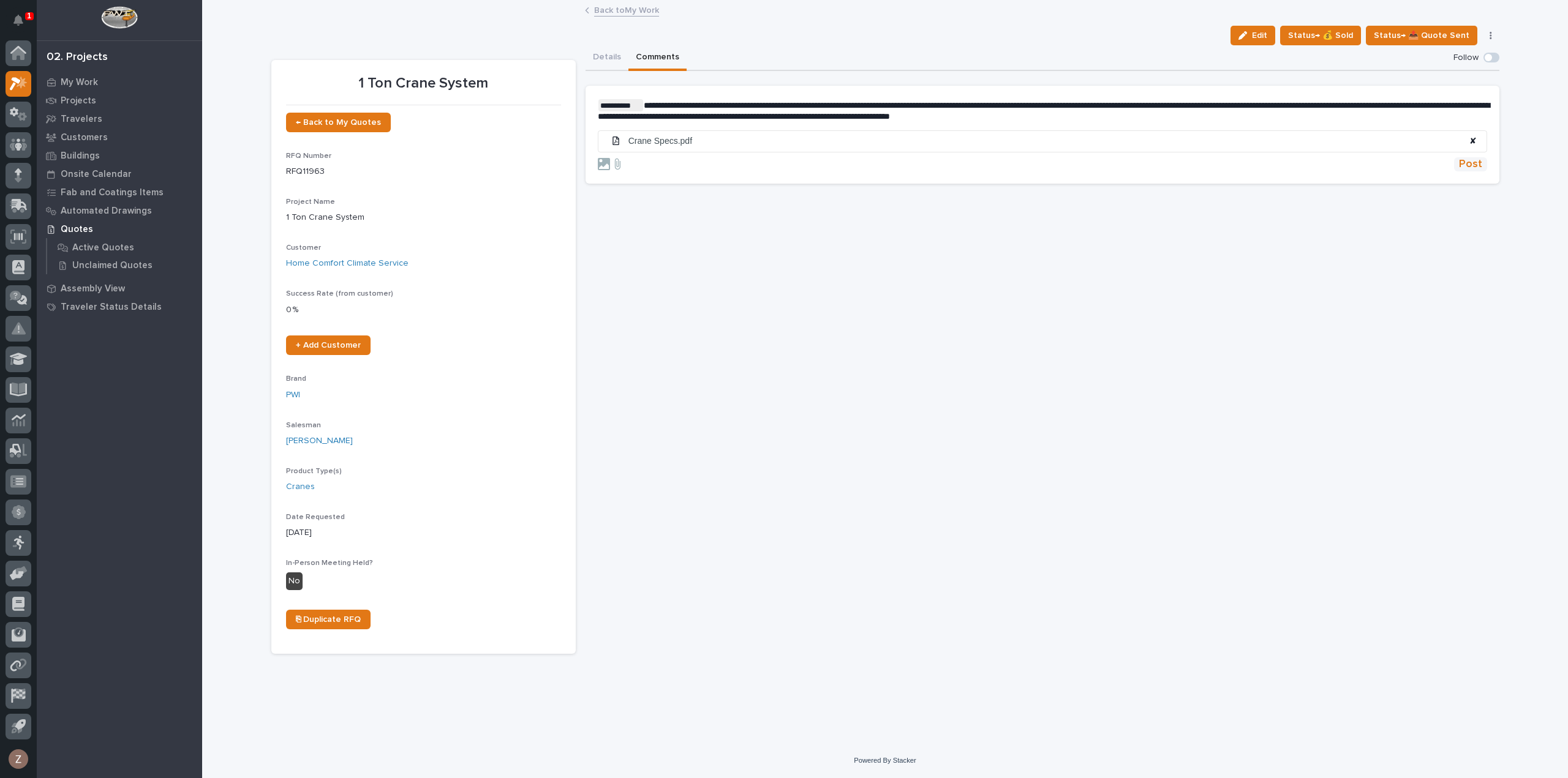
click at [1474, 158] on span "Post" at bounding box center [1470, 164] width 23 height 14
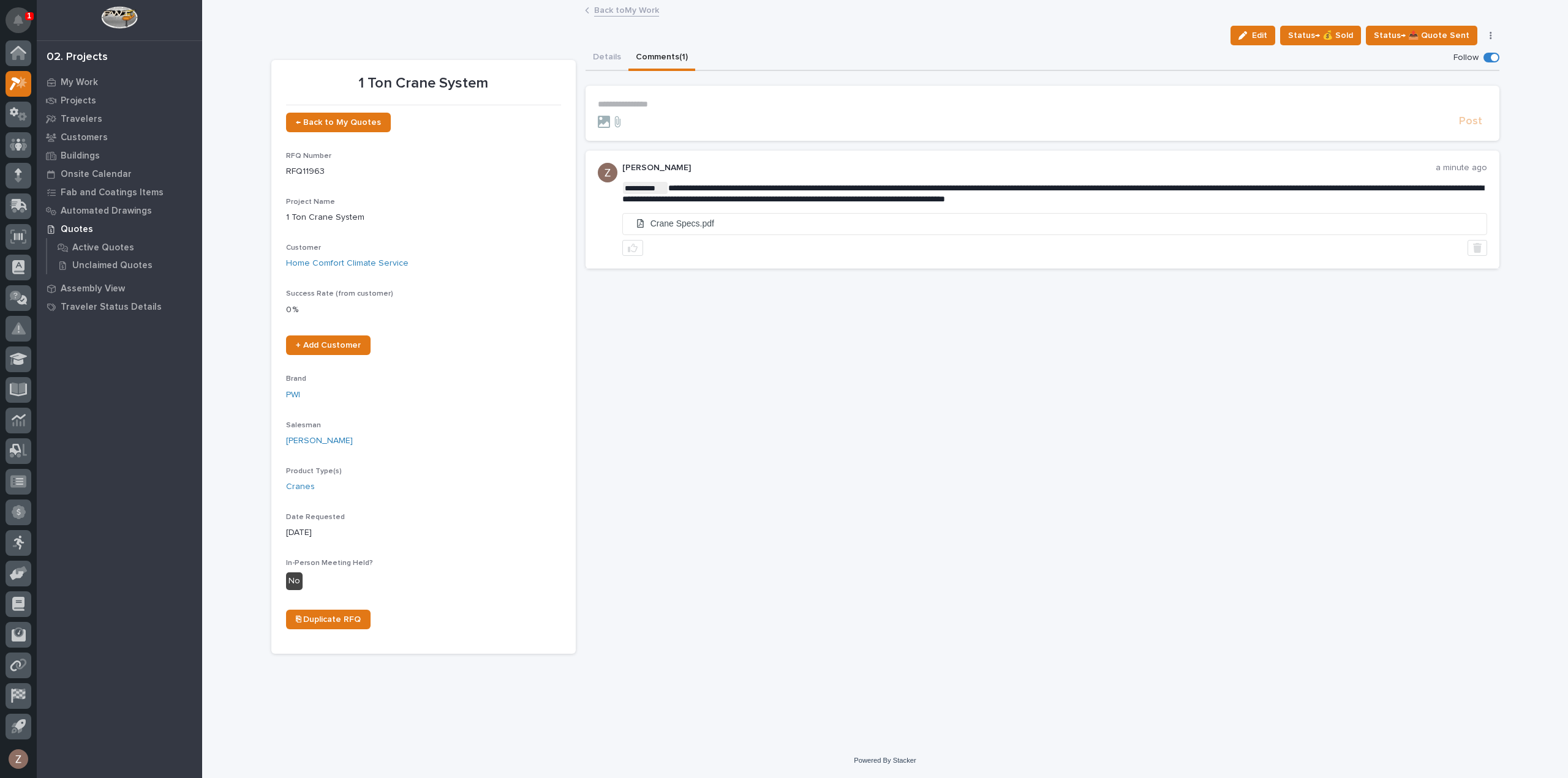
click at [12, 20] on button "Notifications" at bounding box center [18, 20] width 26 height 26
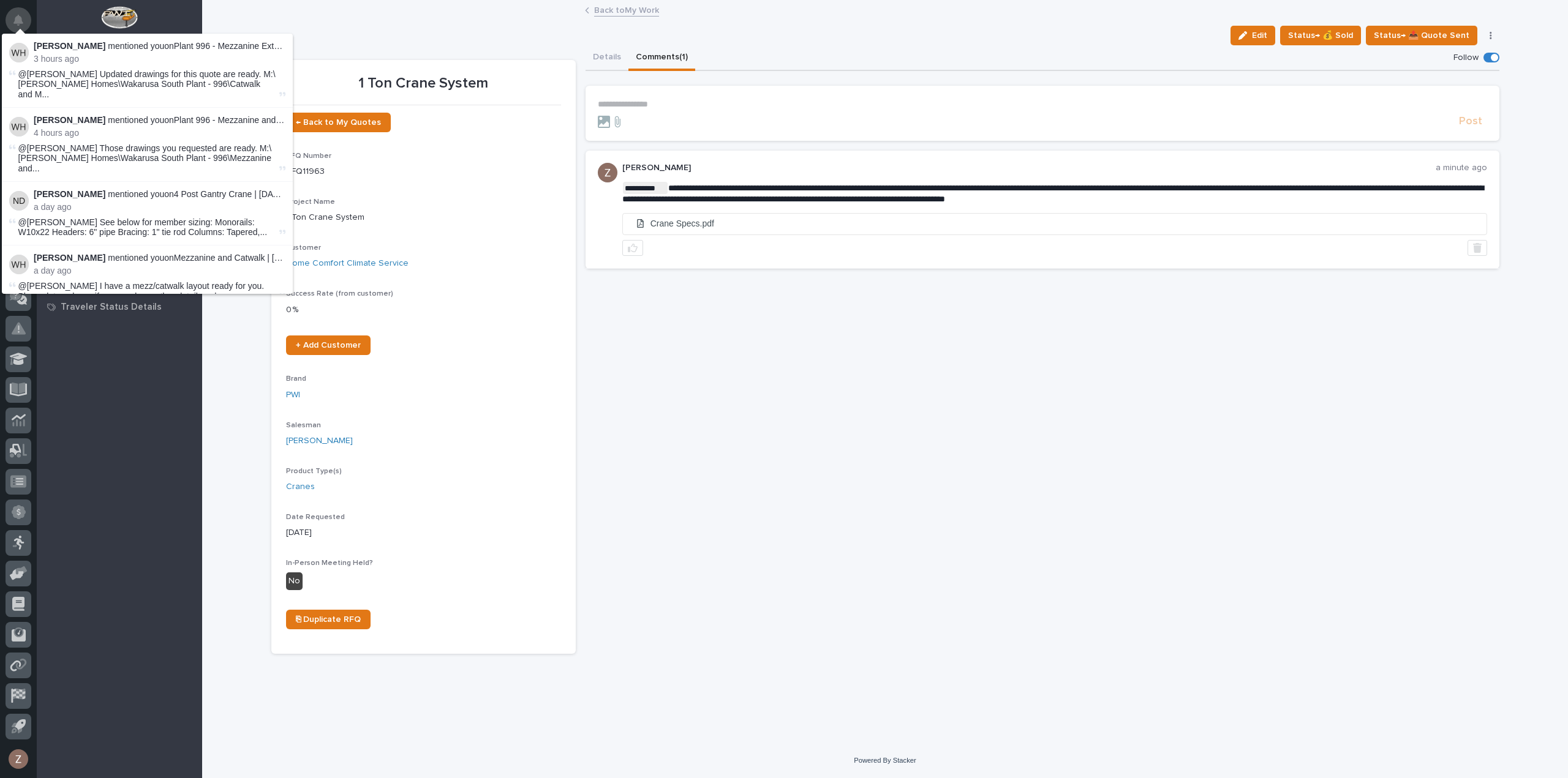
click at [17, 24] on icon "Notifications" at bounding box center [18, 20] width 10 height 11
click at [515, 280] on div "← Back to My Quotes RFQ Number RFQ11963 Project Name 1 Ton Crane System Custome…" at bounding box center [423, 376] width 275 height 527
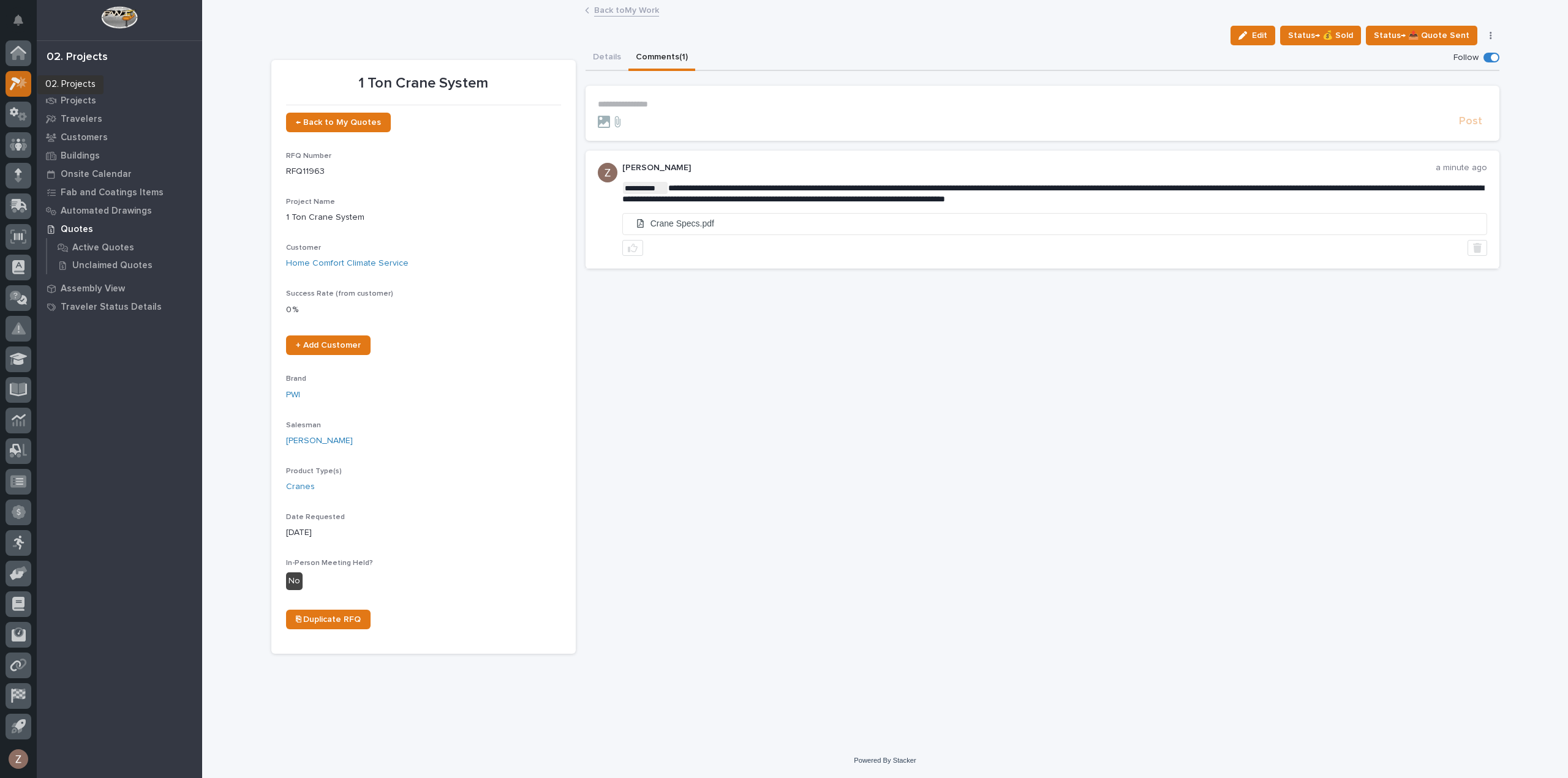
click at [15, 85] on icon at bounding box center [19, 83] width 18 height 14
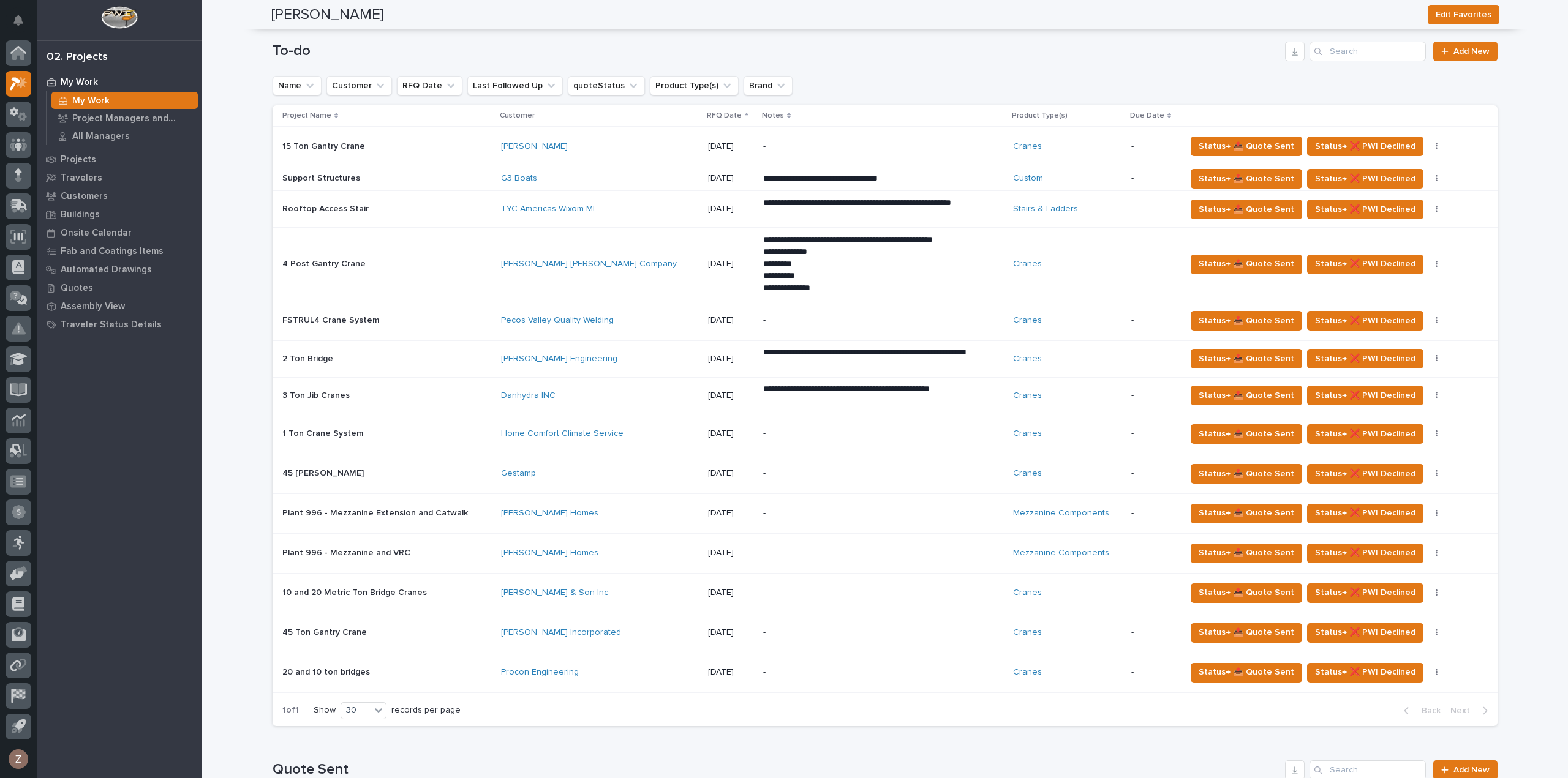
scroll to position [1102, 0]
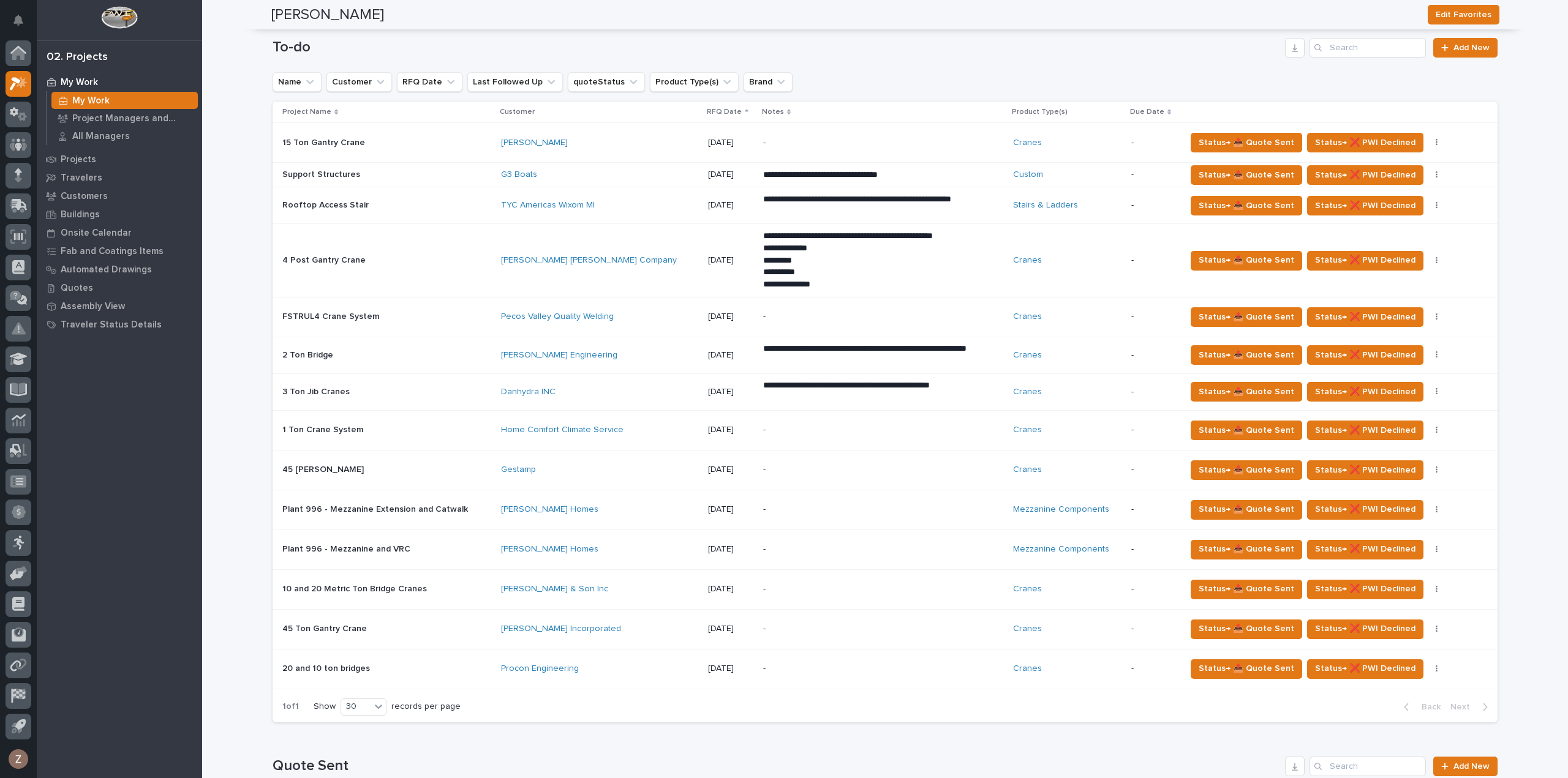
click at [764, 131] on div "-" at bounding box center [871, 143] width 215 height 27
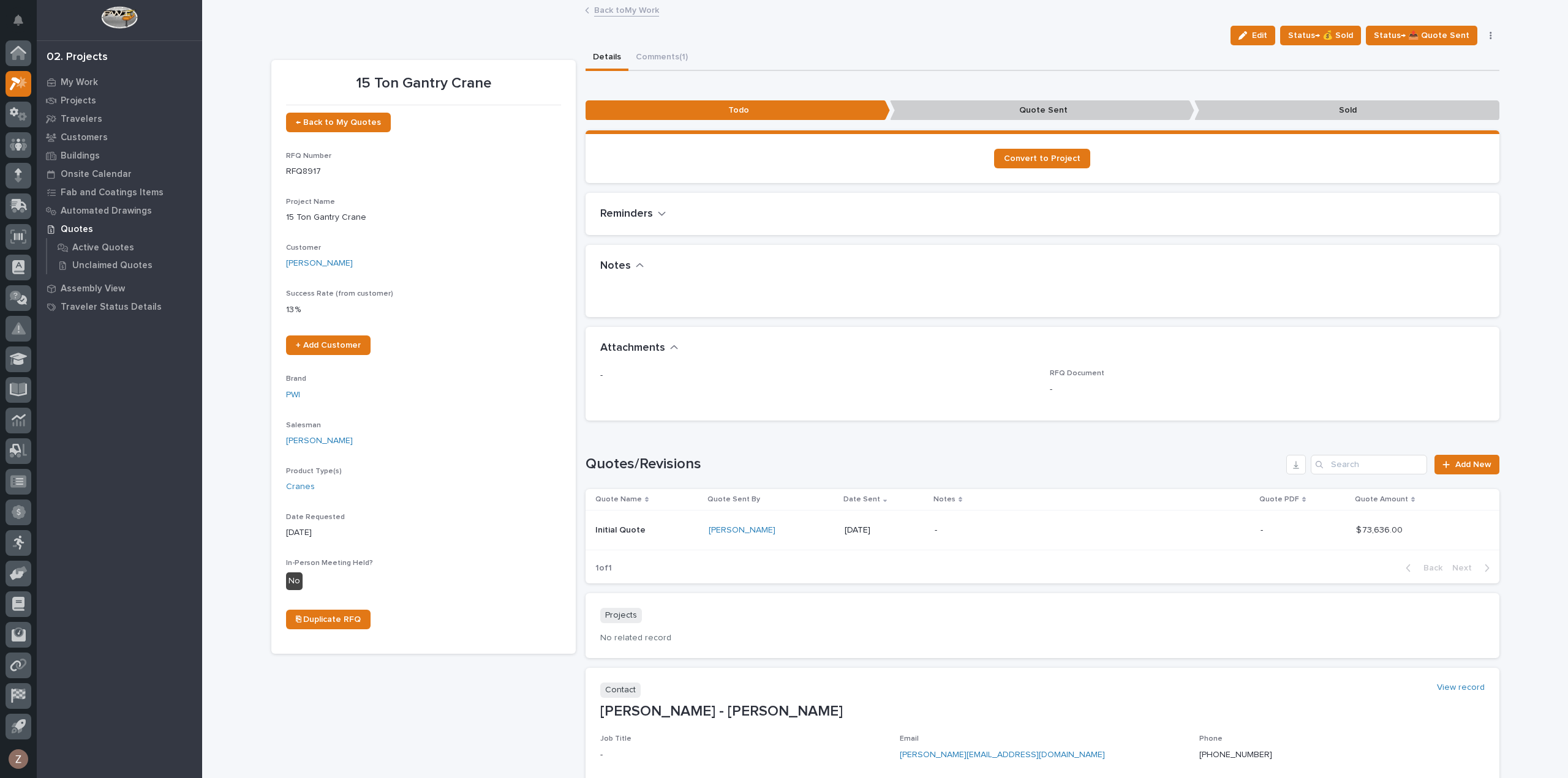
click at [1246, 33] on icon "button" at bounding box center [1243, 36] width 9 height 9
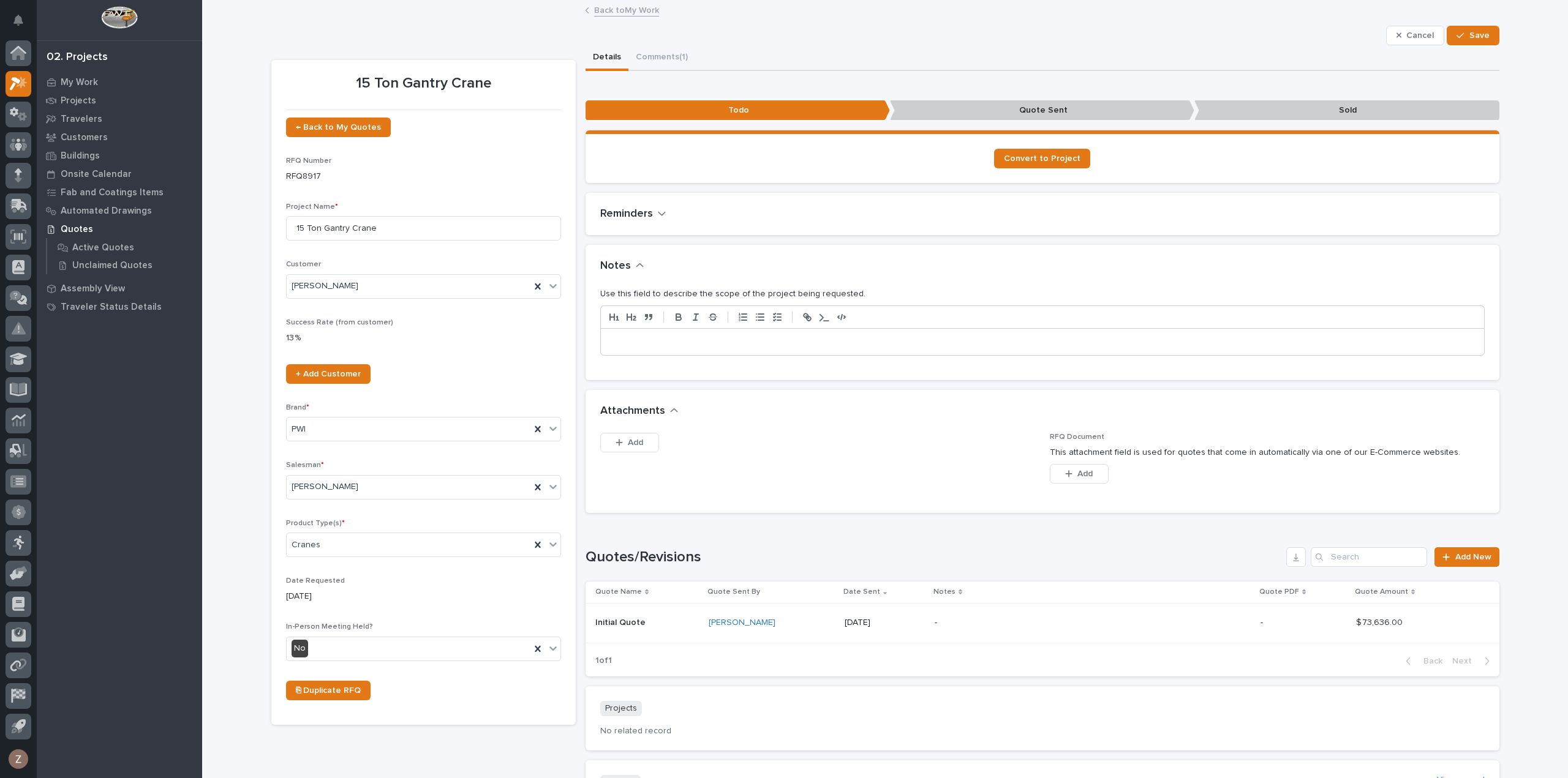
click at [684, 348] on div at bounding box center [1042, 342] width 883 height 27
click at [1475, 36] on span "Save" at bounding box center [1479, 35] width 20 height 11
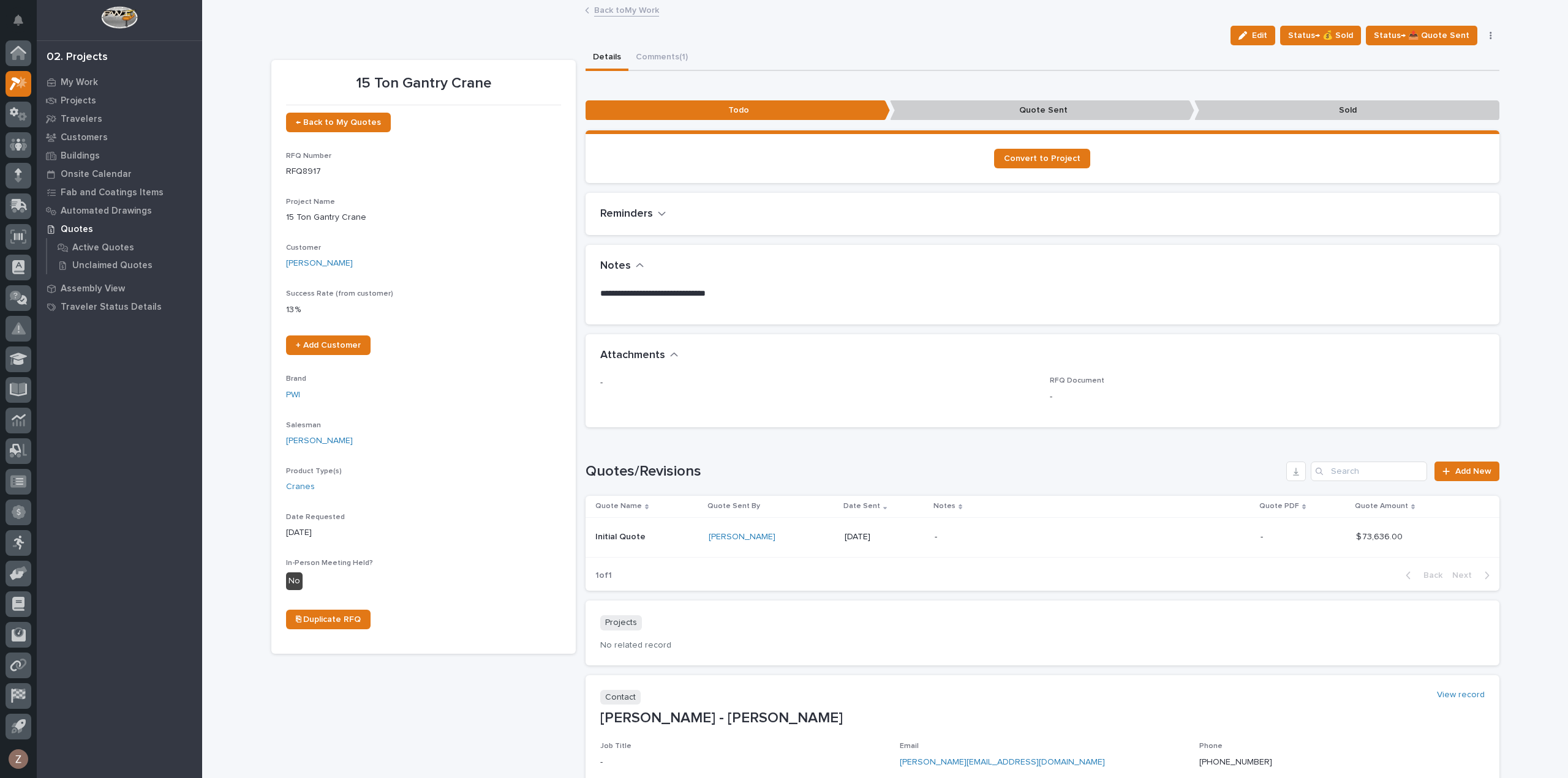
click at [619, 12] on link "Back to My Work" at bounding box center [626, 9] width 65 height 14
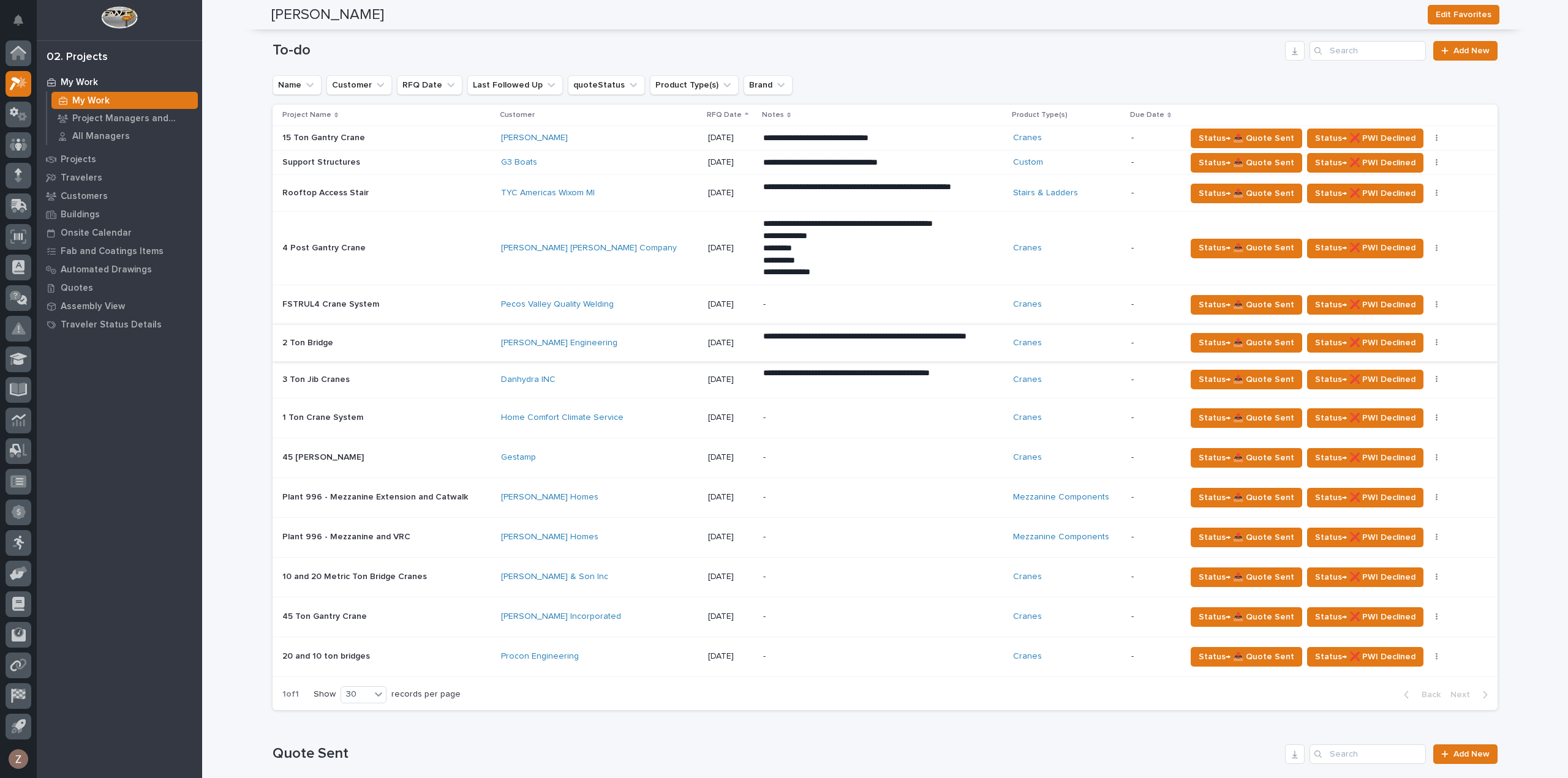
scroll to position [1102, 0]
